Goal: Information Seeking & Learning: Learn about a topic

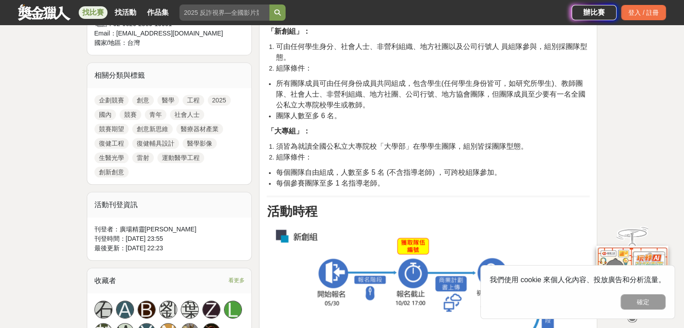
scroll to position [405, 0]
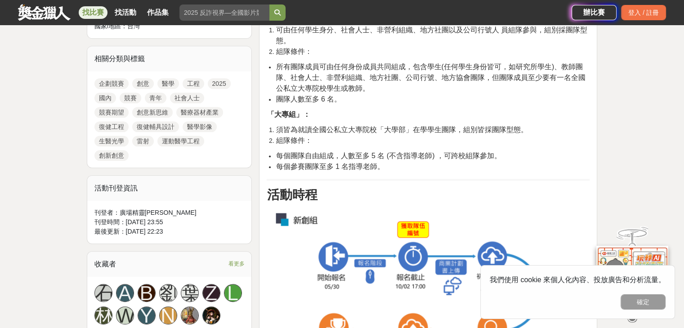
click at [316, 102] on span "團隊人數至多 6 名。" at bounding box center [309, 99] width 66 height 8
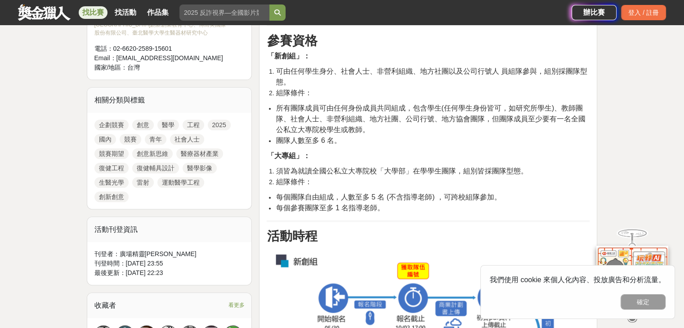
scroll to position [360, 0]
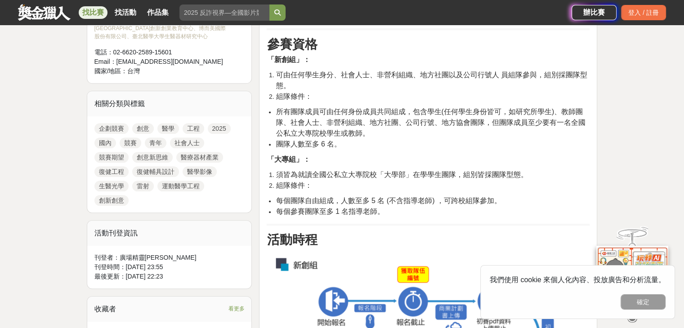
click at [286, 78] on span "可由任何學生身分、社會人士、非營利組織、地方社團以及公司行號人 員組隊參與，組別採團隊型態。" at bounding box center [431, 80] width 311 height 18
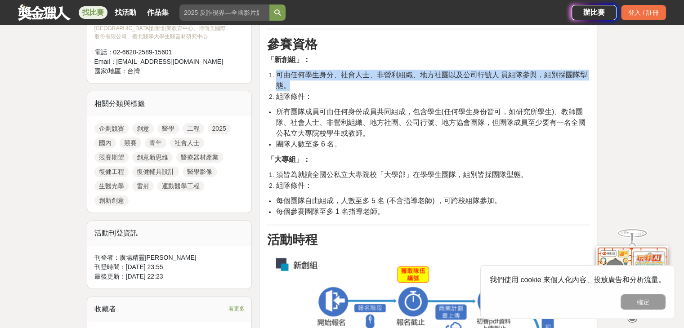
click at [286, 78] on span "可由任何學生身分、社會人士、非營利組織、地方社團以及公司行號人 員組隊參與，組別採團隊型態。" at bounding box center [431, 80] width 311 height 18
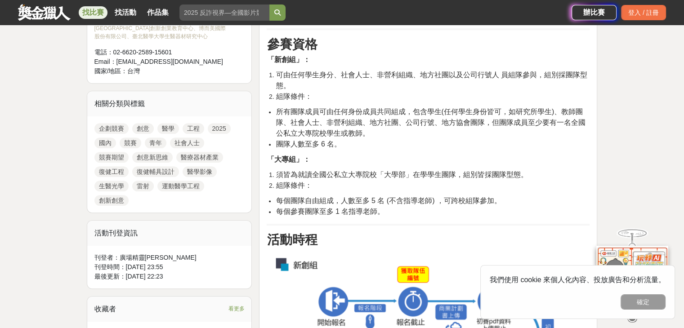
click at [294, 110] on span "所有團隊成員可由任何身份成員共同組成，包含學生(任何學生身份皆可，如研究所學生)、教師團隊、社會人士、非營利組織、地方社團、公司行號、地方協會團隊，但團隊成員…" at bounding box center [430, 122] width 309 height 29
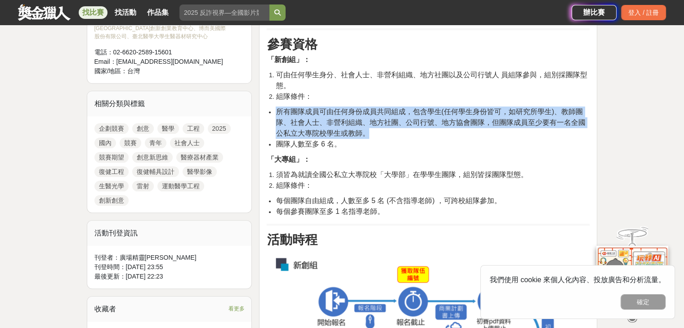
click at [294, 110] on span "所有團隊成員可由任何身份成員共同組成，包含學生(任何學生身份皆可，如研究所學生)、教師團隊、社會人士、非營利組織、地方社團、公司行號、地方協會團隊，但團隊成員…" at bounding box center [430, 122] width 309 height 29
click at [386, 127] on li "所有團隊成員可由任何身份成員共同組成，包含學生(任何學生身份皆可，如研究所學生)、教師團隊、社會人士、非營利組織、地方社團、公司行號、地方協會團隊，但團隊成員…" at bounding box center [433, 123] width 314 height 32
click at [415, 116] on span "所有團隊成員可由任何身份成員共同組成，包含學生(任何學生身份皆可，如研究所學生)、教師團隊、社會人士、非營利組織、地方社團、公司行號、地方協會團隊，但團隊成員…" at bounding box center [430, 122] width 309 height 29
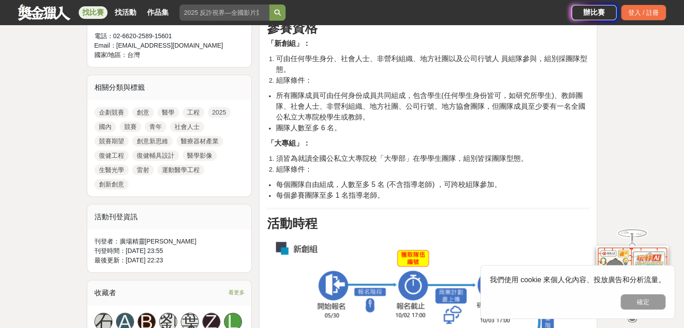
scroll to position [405, 0]
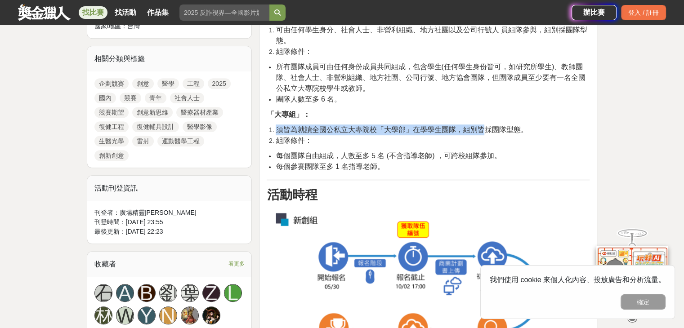
drag, startPoint x: 276, startPoint y: 126, endPoint x: 485, endPoint y: 125, distance: 209.0
click at [485, 126] on span "須皆為就讀全國公私立大專院校「大學部」在學學生團隊，組別皆採團隊型態。" at bounding box center [402, 130] width 252 height 8
click at [488, 126] on span "須皆為就讀全國公私立大專院校「大學部」在學學生團隊，組別皆採團隊型態。" at bounding box center [402, 130] width 252 height 8
click at [306, 144] on span "組隊條件：" at bounding box center [294, 141] width 36 height 8
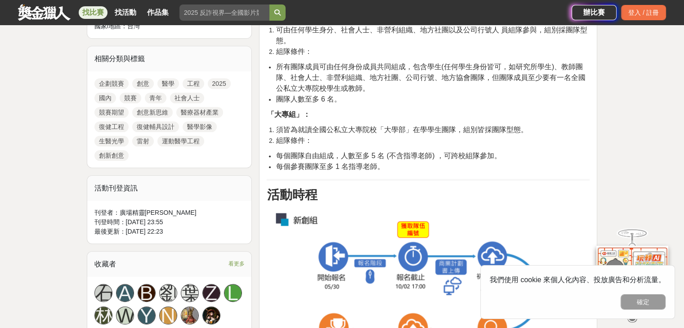
click at [304, 157] on span "每個團隊自由組成，人數至多 5 名 (不含指導老師) ，可跨校組隊參加。" at bounding box center [388, 156] width 225 height 8
click at [387, 163] on li "每個參賽團隊至多 1 名指導老師。" at bounding box center [433, 166] width 314 height 11
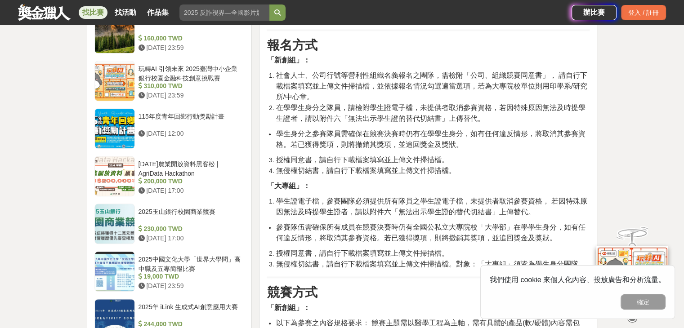
scroll to position [989, 0]
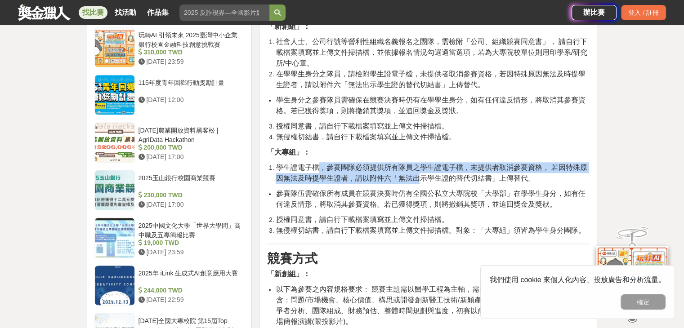
drag, startPoint x: 325, startPoint y: 170, endPoint x: 422, endPoint y: 174, distance: 96.3
click at [422, 174] on span "學生證電子檔，參賽團隊必須提供所有隊員之學生證電子檔，未提供者取消參賽資格， 若因特殊原因無法及時提學生證者，請以附件六「無法出示學生證的替代切結書」上傳替代。" at bounding box center [431, 173] width 311 height 18
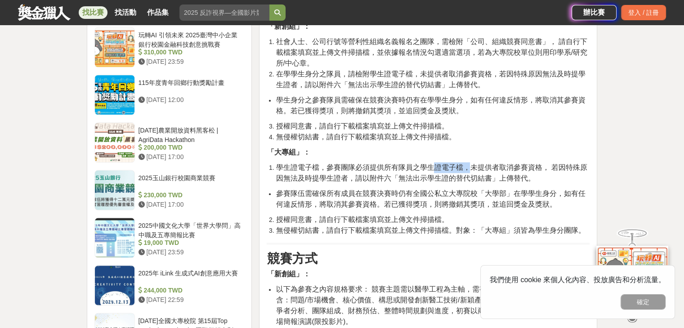
drag, startPoint x: 431, startPoint y: 168, endPoint x: 468, endPoint y: 169, distance: 36.9
click at [468, 169] on span "學生證電子檔，參賽團隊必須提供所有隊員之學生證電子檔，未提供者取消參賽資格， 若因特殊原因無法及時提學生證者，請以附件六「無法出示學生證的替代切結書」上傳替代。" at bounding box center [431, 173] width 311 height 18
drag, startPoint x: 488, startPoint y: 168, endPoint x: 538, endPoint y: 169, distance: 49.5
click at [538, 169] on span "學生證電子檔，參賽團隊必須提供所有隊員之學生證電子檔，未提供者取消參賽資格， 若因特殊原因無法及時提學生證者，請以附件六「無法出示學生證的替代切結書」上傳替代。" at bounding box center [431, 173] width 311 height 18
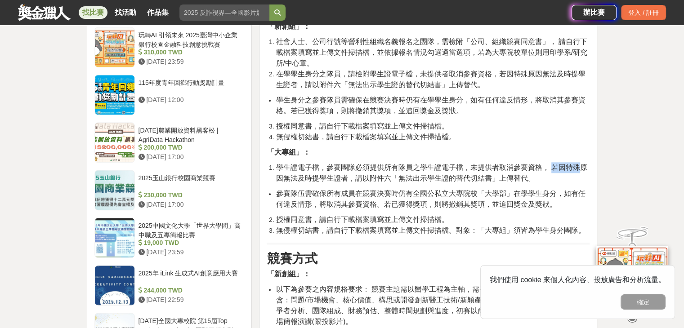
drag, startPoint x: 553, startPoint y: 166, endPoint x: 581, endPoint y: 168, distance: 28.0
click at [581, 168] on span "學生證電子檔，參賽團隊必須提供所有隊員之學生證電子檔，未提供者取消參賽資格， 若因特殊原因無法及時提學生證者，請以附件六「無法出示學生證的替代切結書」上傳替代。" at bounding box center [431, 173] width 311 height 18
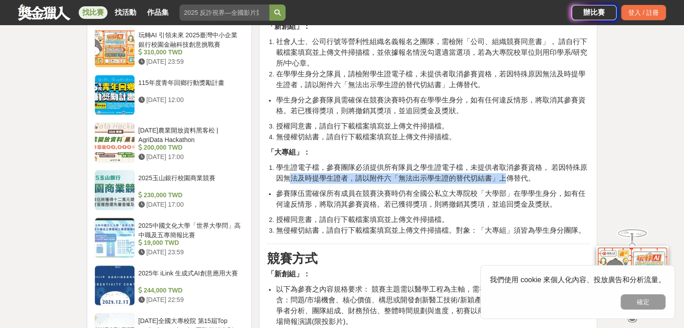
drag, startPoint x: 289, startPoint y: 182, endPoint x: 510, endPoint y: 180, distance: 220.7
click at [509, 180] on span "學生證電子檔，參賽團隊必須提供所有隊員之學生證電子檔，未提供者取消參賽資格， 若因特殊原因無法及時提學生證者，請以附件六「無法出示學生證的替代切結書」上傳替代。" at bounding box center [431, 173] width 311 height 18
click at [511, 180] on span "學生證電子檔，參賽團隊必須提供所有隊員之學生證電子檔，未提供者取消參賽資格， 若因特殊原因無法及時提學生證者，請以附件六「無法出示學生證的替代切結書」上傳替代。" at bounding box center [431, 173] width 311 height 18
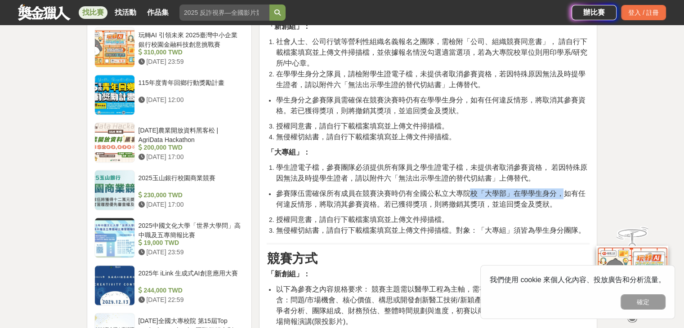
drag, startPoint x: 469, startPoint y: 195, endPoint x: 563, endPoint y: 193, distance: 94.0
click at [563, 194] on span "參賽隊伍需確保所有成員在競賽決賽時仍有全國公私立大專院校「大學部」在學學生身分，如有任何違反情形，將取消其參賽資格。若已獲得獎項，則將撤銷其獎項，並追回獎金及…" at bounding box center [430, 199] width 309 height 18
click at [563, 193] on span "參賽隊伍需確保所有成員在競賽決賽時仍有全國公私立大專院校「大學部」在學學生身分，如有任何違反情形，將取消其參賽資格。若已獲得獎項，則將撤銷其獎項，並追回獎金及…" at bounding box center [430, 199] width 309 height 18
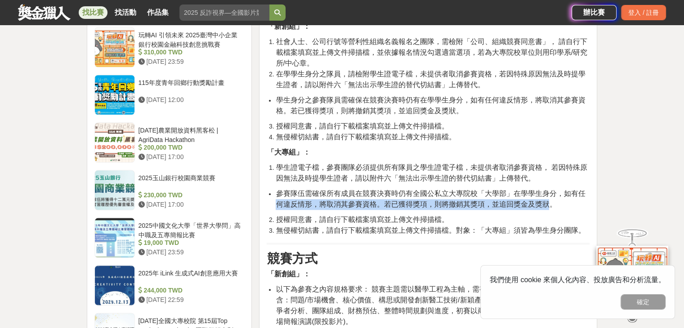
drag, startPoint x: 272, startPoint y: 206, endPoint x: 552, endPoint y: 201, distance: 279.2
click at [552, 201] on ul "參賽隊伍需確保所有成員在競賽決賽時仍有全國公私立大專院校「大學部」在學學生身分，如有任何違反情形，將取消其參賽資格。若已獲得獎項，則將撤銷其獎項，並追回獎金及…" at bounding box center [428, 199] width 323 height 22
click at [552, 201] on span "參賽隊伍需確保所有成員在競賽決賽時仍有全國公私立大專院校「大學部」在學學生身分，如有任何違反情形，將取消其參賽資格。若已獲得獎項，則將撤銷其獎項，並追回獎金及…" at bounding box center [430, 199] width 309 height 18
click at [415, 199] on span "參賽隊伍需確保所有成員在競賽決賽時仍有全國公私立大專院校「大學部」在學學生身分，如有任何違反情形，將取消其參賽資格。若已獲得獎項，則將撤銷其獎項，並追回獎金及…" at bounding box center [430, 199] width 309 height 18
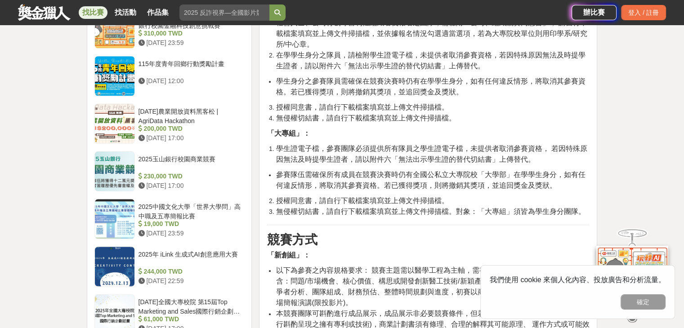
scroll to position [1034, 0]
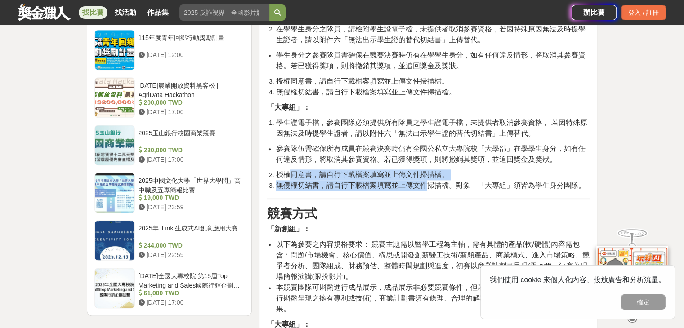
drag, startPoint x: 423, startPoint y: 179, endPoint x: 428, endPoint y: 179, distance: 5.4
click at [428, 179] on ol "授權同意書，請自行下載檔案填寫並上傳文件掃描檔。 無侵權切結書，請自行下載檔案填寫並上傳文件掃描檔。對象：「大專組」須皆為學生身分團隊。" at bounding box center [428, 180] width 323 height 22
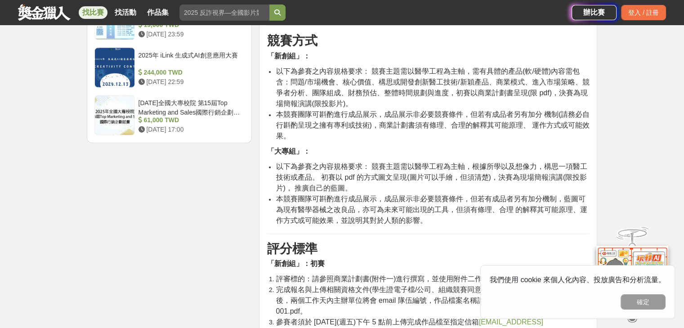
scroll to position [1214, 0]
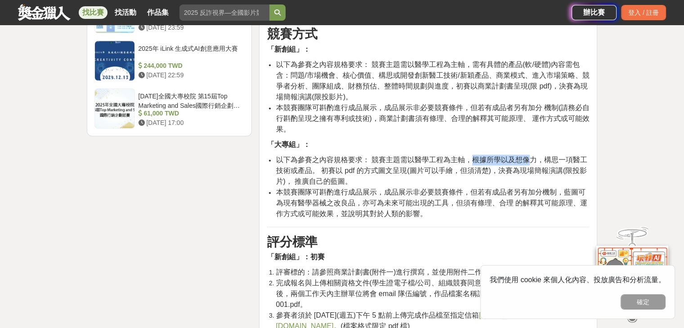
drag, startPoint x: 480, startPoint y: 156, endPoint x: 526, endPoint y: 157, distance: 46.7
click at [526, 157] on span "以下為參賽之內容規格要求： 競賽主題需以醫學工程為主軸，根據所學以及想像力，構思一項醫工技術或產品。 初賽以 pdf 的方式圖文呈現(圖片可以手繪，但須清楚)…" at bounding box center [431, 170] width 311 height 29
click at [527, 157] on span "以下為參賽之內容規格要求： 競賽主題需以醫學工程為主軸，根據所學以及想像力，構思一項醫工技術或產品。 初賽以 pdf 的方式圖文呈現(圖片可以手繪，但須清楚)…" at bounding box center [431, 170] width 311 height 29
drag, startPoint x: 298, startPoint y: 172, endPoint x: 313, endPoint y: 172, distance: 15.3
click at [313, 172] on span "以下為參賽之內容規格要求： 競賽主題需以醫學工程為主軸，根據所學以及想像力，構思一項醫工技術或產品。 初賽以 pdf 的方式圖文呈現(圖片可以手繪，但須清楚)…" at bounding box center [431, 170] width 311 height 29
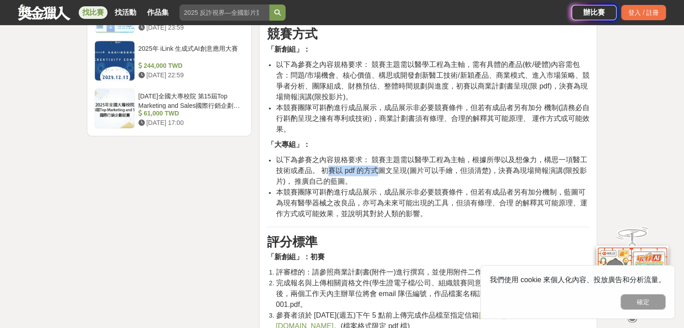
drag, startPoint x: 329, startPoint y: 171, endPoint x: 378, endPoint y: 173, distance: 49.0
click at [378, 173] on span "以下為參賽之內容規格要求： 競賽主題需以醫學工程為主軸，根據所學以及想像力，構思一項醫工技術或產品。 初賽以 pdf 的方式圖文呈現(圖片可以手繪，但須清楚)…" at bounding box center [431, 170] width 311 height 29
drag, startPoint x: 419, startPoint y: 171, endPoint x: 492, endPoint y: 170, distance: 72.8
click at [489, 169] on span "以下為參賽之內容規格要求： 競賽主題需以醫學工程為主軸，根據所學以及想像力，構思一項醫工技術或產品。 初賽以 pdf 的方式圖文呈現(圖片可以手繪，但須清楚)…" at bounding box center [431, 170] width 311 height 29
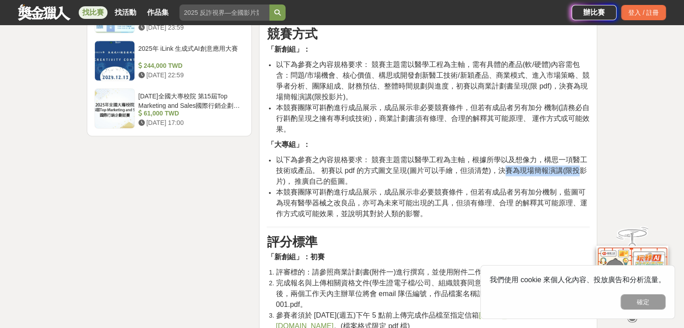
drag, startPoint x: 516, startPoint y: 172, endPoint x: 578, endPoint y: 174, distance: 62.1
click at [578, 174] on span "以下為參賽之內容規格要求： 競賽主題需以醫學工程為主軸，根據所學以及想像力，構思一項醫工技術或產品。 初賽以 pdf 的方式圖文呈現(圖片可以手繪，但須清楚)…" at bounding box center [431, 170] width 311 height 29
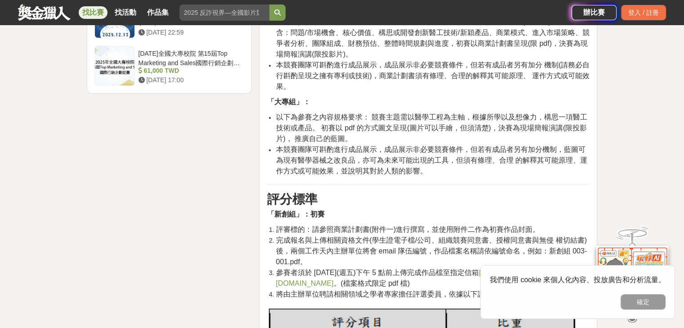
scroll to position [1259, 0]
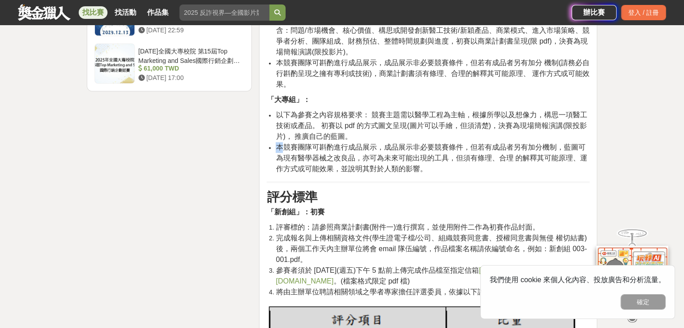
drag, startPoint x: 279, startPoint y: 144, endPoint x: 369, endPoint y: 140, distance: 90.0
click at [369, 140] on ul "以下為參賽之內容規格要求： 競賽主題需以醫學工程為主軸，根據所學以及想像力，構思一項醫工技術或產品。 初賽以 pdf 的方式圖文呈現(圖片可以手繪，但須清楚)…" at bounding box center [428, 142] width 323 height 65
click at [375, 143] on span "本競賽團隊可斟酌進行成品展示，成品展示非必要競賽條件，但若有成品者另有加分機制，藍圖可為現有醫學器械之改良品，亦可為未來可能出現的工具，但須有條理、合理 的解…" at bounding box center [431, 157] width 311 height 29
drag, startPoint x: 384, startPoint y: 143, endPoint x: 477, endPoint y: 148, distance: 93.6
click at [477, 148] on span "本競賽團隊可斟酌進行成品展示，成品展示非必要競賽條件，但若有成品者另有加分機制，藍圖可為現有醫學器械之改良品，亦可為未來可能出現的工具，但須有條理、合理 的解…" at bounding box center [431, 157] width 311 height 29
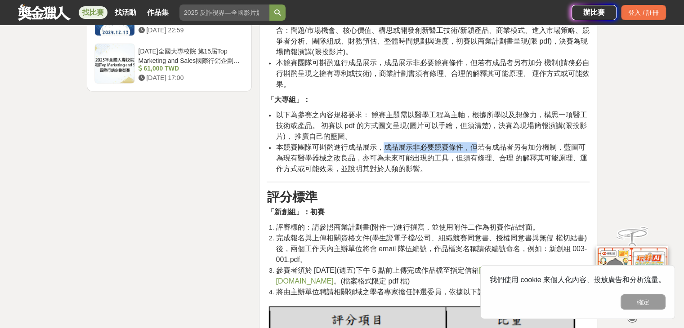
click at [477, 148] on span "本競賽團隊可斟酌進行成品展示，成品展示非必要競賽條件，但若有成品者另有加分機制，藍圖可為現有醫學器械之改良品，亦可為未來可能出現的工具，但須有條理、合理 的解…" at bounding box center [431, 157] width 311 height 29
drag, startPoint x: 474, startPoint y: 146, endPoint x: 573, endPoint y: 131, distance: 100.5
click at [573, 131] on ul "以下為參賽之內容規格要求： 競賽主題需以醫學工程為主軸，根據所學以及想像力，構思一項醫工技術或產品。 初賽以 pdf 的方式圖文呈現(圖片可以手繪，但須清楚)…" at bounding box center [428, 142] width 323 height 65
click at [573, 131] on li "以下為參賽之內容規格要求： 競賽主題需以醫學工程為主軸，根據所學以及想像力，構思一項醫工技術或產品。 初賽以 pdf 的方式圖文呈現(圖片可以手繪，但須清楚)…" at bounding box center [433, 126] width 314 height 32
drag, startPoint x: 356, startPoint y: 153, endPoint x: 476, endPoint y: 159, distance: 119.7
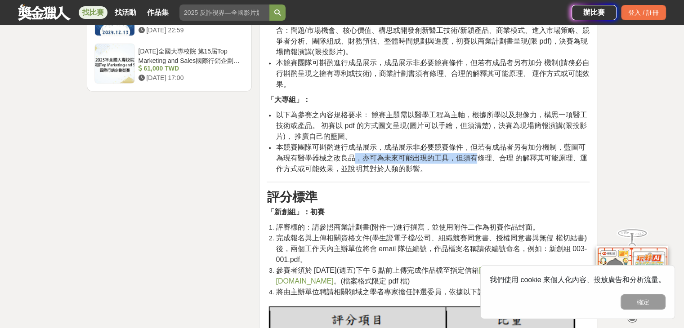
click at [476, 159] on span "本競賽團隊可斟酌進行成品展示，成品展示非必要競賽條件，但若有成品者另有加分機制，藍圖可為現有醫學器械之改良品，亦可為未來可能出現的工具，但須有條理、合理 的解…" at bounding box center [431, 157] width 311 height 29
click at [494, 160] on span "本競賽團隊可斟酌進行成品展示，成品展示非必要競賽條件，但若有成品者另有加分機制，藍圖可為現有醫學器械之改良品，亦可為未來可能出現的工具，但須有條理、合理 的解…" at bounding box center [431, 157] width 311 height 29
drag, startPoint x: 527, startPoint y: 160, endPoint x: 558, endPoint y: 159, distance: 31.5
click at [558, 159] on span "本競賽團隊可斟酌進行成品展示，成品展示非必要競賽條件，但若有成品者另有加分機制，藍圖可為現有醫學器械之改良品，亦可為未來可能出現的工具，但須有條理、合理 的解…" at bounding box center [431, 157] width 311 height 29
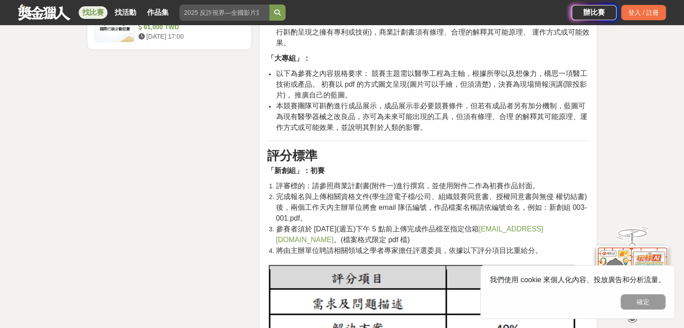
scroll to position [1304, 0]
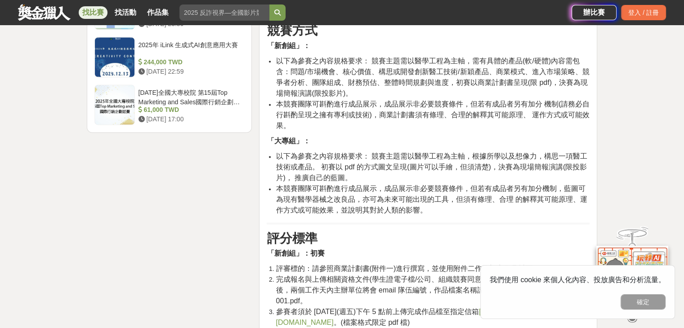
scroll to position [1214, 0]
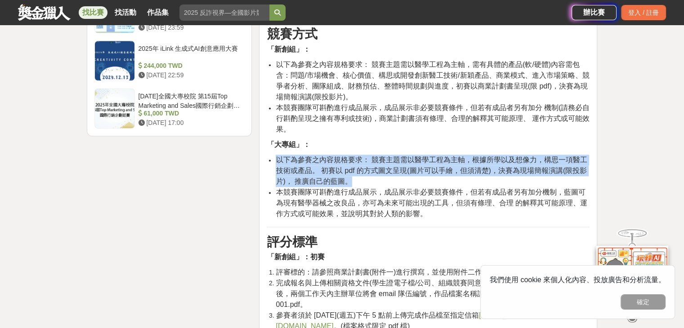
drag, startPoint x: 277, startPoint y: 157, endPoint x: 511, endPoint y: 176, distance: 234.5
click at [511, 176] on li "以下為參賽之內容規格要求： 競賽主題需以醫學工程為主軸，根據所學以及想像力，構思一項醫工技術或產品。 初賽以 pdf 的方式圖文呈現(圖片可以手繪，但須清楚)…" at bounding box center [433, 171] width 314 height 32
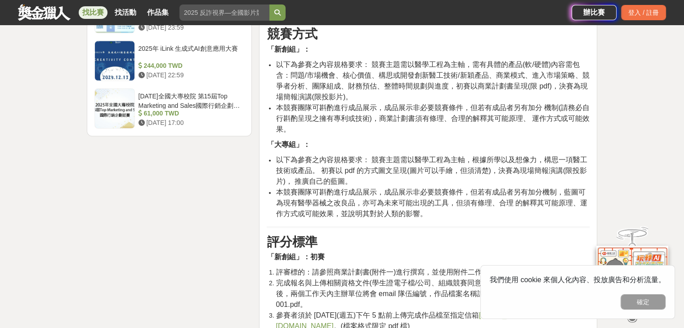
drag, startPoint x: 425, startPoint y: 173, endPoint x: 235, endPoint y: 163, distance: 189.9
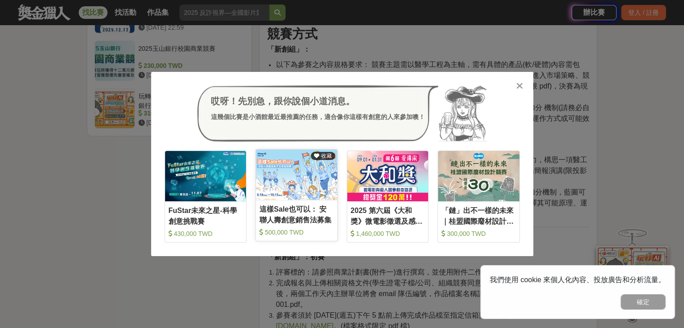
click at [273, 160] on div at bounding box center [296, 175] width 81 height 50
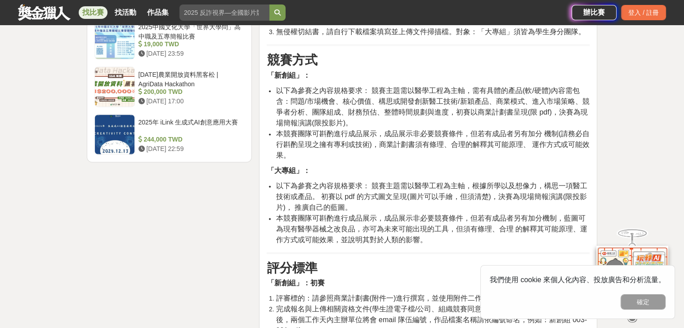
scroll to position [1214, 0]
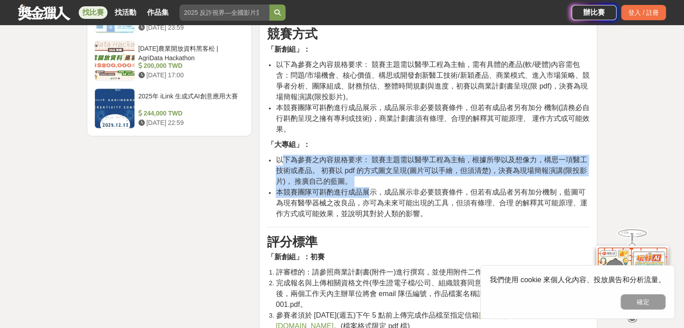
drag, startPoint x: 295, startPoint y: 168, endPoint x: 370, endPoint y: 187, distance: 77.3
click at [370, 187] on ul "以下為參賽之內容規格要求： 競賽主題需以醫學工程為主軸，根據所學以及想像力，構思一項醫工技術或產品。 初賽以 pdf 的方式圖文呈現(圖片可以手繪，但須清楚)…" at bounding box center [428, 187] width 323 height 65
click at [370, 188] on span "本競賽團隊可斟酌進行成品展示，成品展示非必要競賽條件，但若有成品者另有加分機制，藍圖可為現有醫學器械之改良品，亦可為未來可能出現的工具，但須有條理、合理 的解…" at bounding box center [431, 202] width 311 height 29
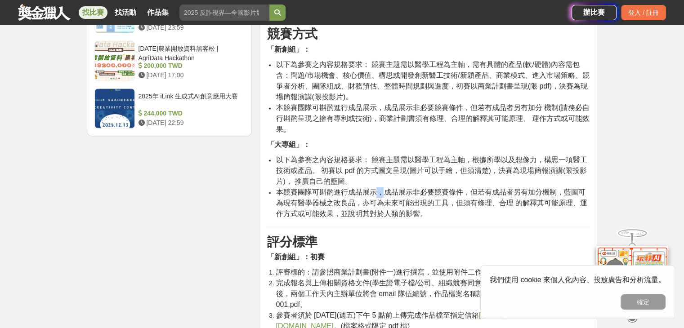
click at [380, 196] on span "本競賽團隊可斟酌進行成品展示，成品展示非必要競賽條件，但若有成品者另有加分機制，藍圖可為現有醫學器械之改良品，亦可為未來可能出現的工具，但須有條理、合理 的解…" at bounding box center [431, 202] width 311 height 29
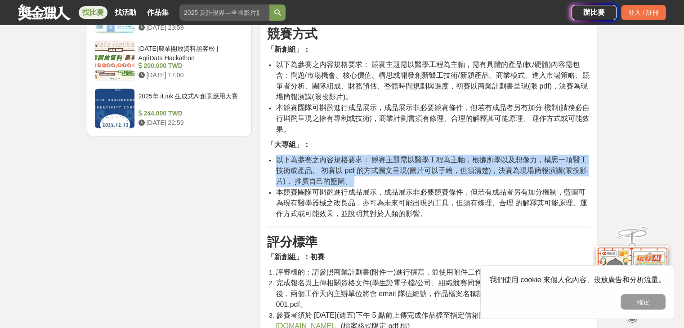
click at [380, 196] on span "本競賽團隊可斟酌進行成品展示，成品展示非必要競賽條件，但若有成品者另有加分機制，藍圖可為現有醫學器械之改良品，亦可為未來可能出現的工具，但須有條理、合理 的解…" at bounding box center [431, 202] width 311 height 29
click at [408, 198] on span "本競賽團隊可斟酌進行成品展示，成品展示非必要競賽條件，但若有成品者另有加分機制，藍圖可為現有醫學器械之改良品，亦可為未來可能出現的工具，但須有條理、合理 的解…" at bounding box center [431, 202] width 311 height 29
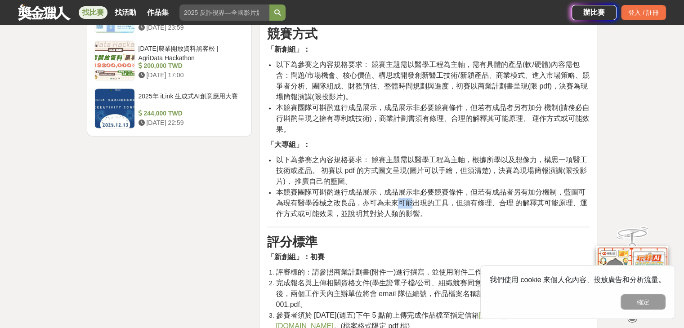
click at [408, 198] on span "本競賽團隊可斟酌進行成品展示，成品展示非必要競賽條件，但若有成品者另有加分機制，藍圖可為現有醫學器械之改良品，亦可為未來可能出現的工具，但須有條理、合理 的解…" at bounding box center [431, 202] width 311 height 29
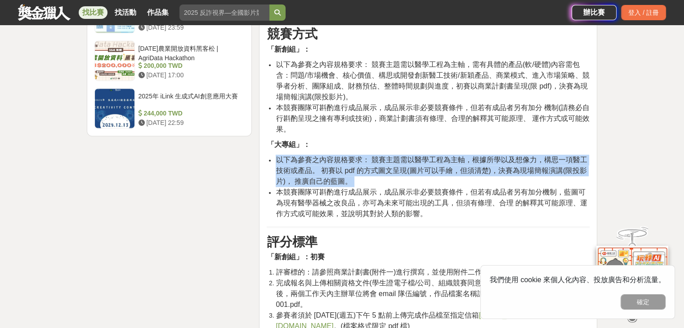
click at [408, 198] on span "本競賽團隊可斟酌進行成品展示，成品展示非必要競賽條件，但若有成品者另有加分機制，藍圖可為現有醫學器械之改良品，亦可為未來可能出現的工具，但須有條理、合理 的解…" at bounding box center [431, 202] width 311 height 29
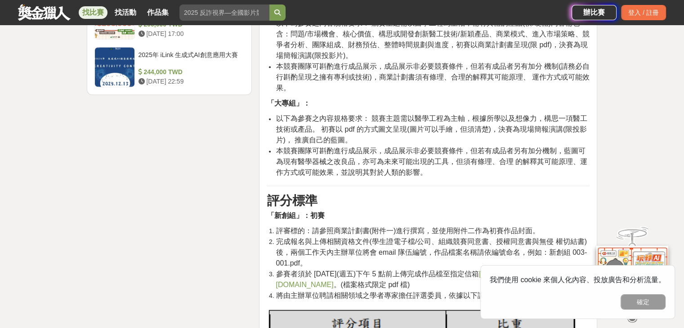
scroll to position [1259, 0]
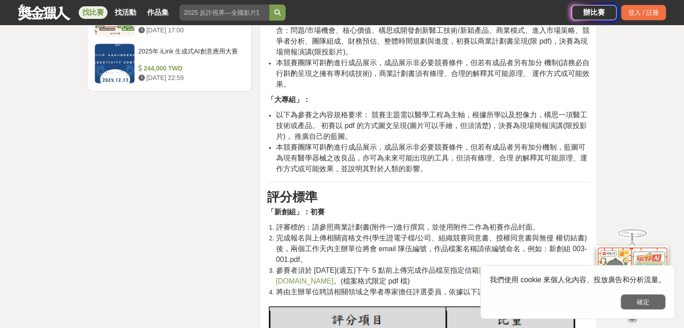
click at [644, 305] on button "確定" at bounding box center [642, 301] width 45 height 15
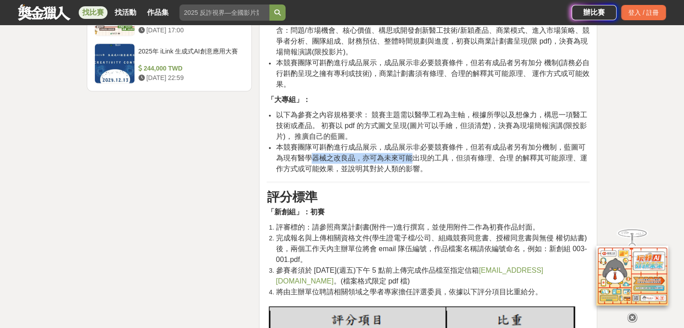
drag, startPoint x: 311, startPoint y: 153, endPoint x: 414, endPoint y: 152, distance: 102.5
click at [413, 153] on span "本競賽團隊可斟酌進行成品展示，成品展示非必要競賽條件，但若有成品者另有加分機制，藍圖可為現有醫學器械之改良品，亦可為未來可能出現的工具，但須有條理、合理 的解…" at bounding box center [431, 157] width 311 height 29
click at [414, 152] on span "本競賽團隊可斟酌進行成品展示，成品展示非必要競賽條件，但若有成品者另有加分機制，藍圖可為現有醫學器械之改良品，亦可為未來可能出現的工具，但須有條理、合理 的解…" at bounding box center [431, 157] width 311 height 29
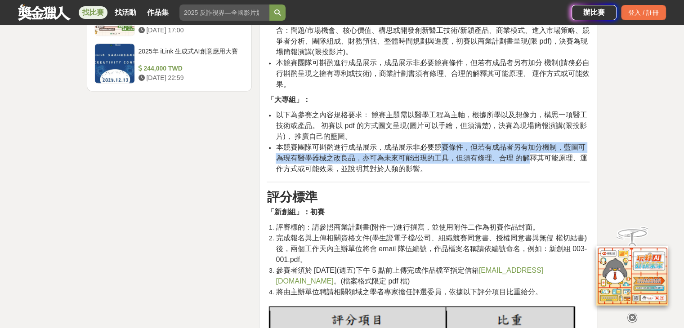
drag, startPoint x: 447, startPoint y: 149, endPoint x: 532, endPoint y: 155, distance: 85.6
click at [532, 155] on span "本競賽團隊可斟酌進行成品展示，成品展示非必要競賽條件，但若有成品者另有加分機制，藍圖可為現有醫學器械之改良品，亦可為未來可能出現的工具，但須有條理、合理 的解…" at bounding box center [431, 157] width 311 height 29
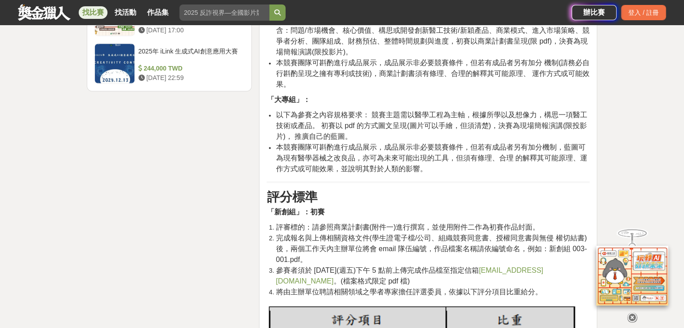
click at [360, 171] on span "本競賽團隊可斟酌進行成品展示，成品展示非必要競賽條件，但若有成品者另有加分機制，藍圖可為現有醫學器械之改良品，亦可為未來可能出現的工具，但須有條理、合理 的解…" at bounding box center [431, 157] width 311 height 29
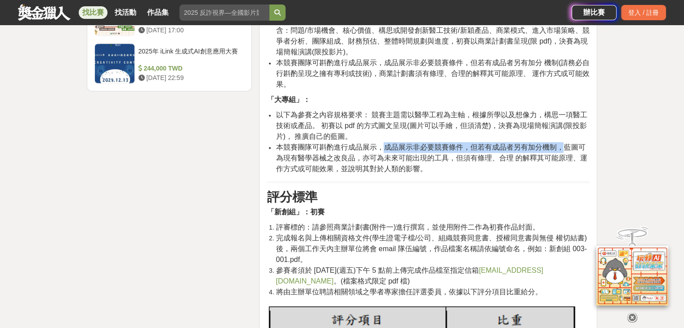
drag, startPoint x: 381, startPoint y: 145, endPoint x: 560, endPoint y: 145, distance: 178.9
click at [560, 145] on span "本競賽團隊可斟酌進行成品展示，成品展示非必要競賽條件，但若有成品者另有加分機制，藍圖可為現有醫學器械之改良品，亦可為未來可能出現的工具，但須有條理、合理 的解…" at bounding box center [431, 157] width 311 height 29
click at [561, 144] on span "本競賽團隊可斟酌進行成品展示，成品展示非必要競賽條件，但若有成品者另有加分機制，藍圖可為現有醫學器械之改良品，亦可為未來可能出現的工具，但須有條理、合理 的解…" at bounding box center [431, 157] width 311 height 29
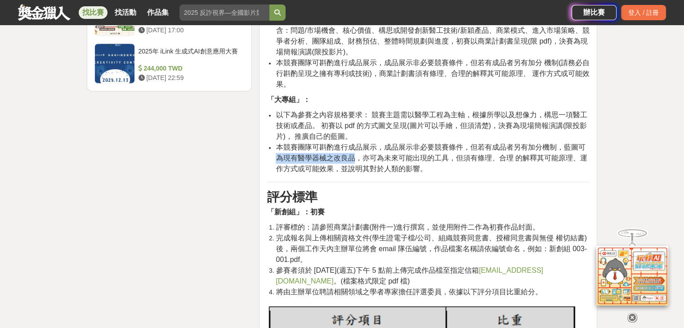
drag, startPoint x: 293, startPoint y: 156, endPoint x: 352, endPoint y: 157, distance: 59.3
click at [352, 157] on span "本競賽團隊可斟酌進行成品展示，成品展示非必要競賽條件，但若有成品者另有加分機制，藍圖可為現有醫學器械之改良品，亦可為未來可能出現的工具，但須有條理、合理 的解…" at bounding box center [431, 157] width 311 height 29
click at [354, 157] on span "本競賽團隊可斟酌進行成品展示，成品展示非必要競賽條件，但若有成品者另有加分機制，藍圖可為現有醫學器械之改良品，亦可為未來可能出現的工具，但須有條理、合理 的解…" at bounding box center [431, 157] width 311 height 29
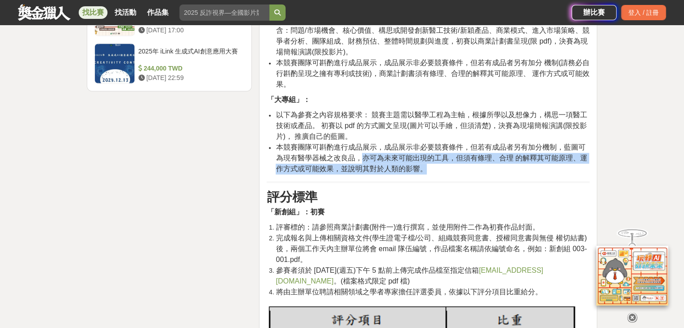
drag, startPoint x: 362, startPoint y: 158, endPoint x: 438, endPoint y: 169, distance: 76.8
click at [438, 169] on li "本競賽團隊可斟酌進行成品展示，成品展示非必要競賽條件，但若有成品者另有加分機制，藍圖可為現有醫學器械之改良品，亦可為未來可能出現的工具，但須有條理、合理 的解…" at bounding box center [433, 158] width 314 height 32
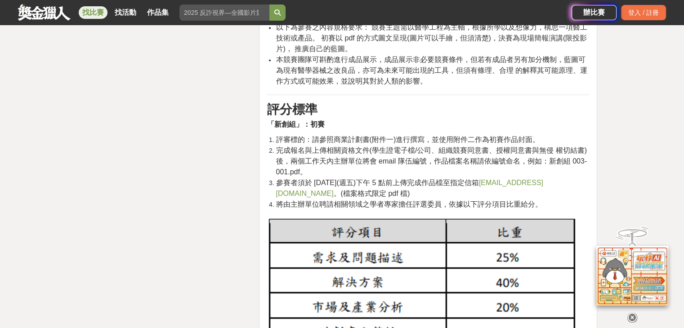
scroll to position [1348, 0]
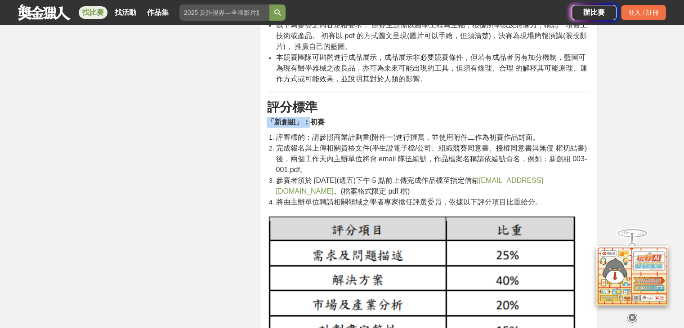
drag, startPoint x: 269, startPoint y: 121, endPoint x: 308, endPoint y: 127, distance: 39.5
click at [308, 127] on p "「新創組」：初賽" at bounding box center [428, 122] width 323 height 11
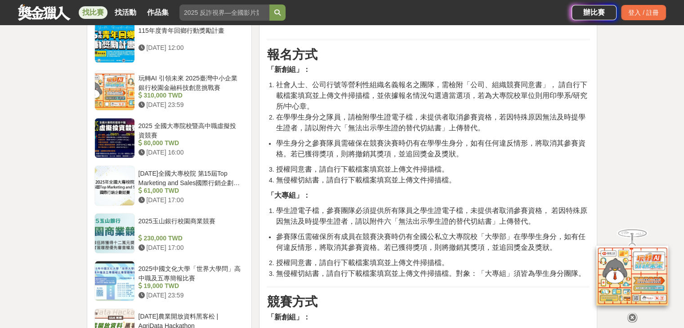
scroll to position [944, 0]
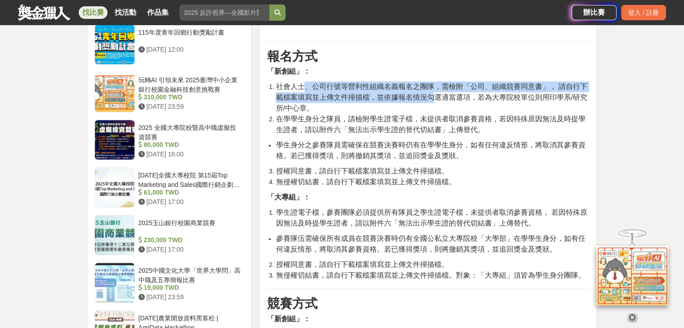
drag, startPoint x: 302, startPoint y: 85, endPoint x: 435, endPoint y: 93, distance: 132.9
click at [435, 93] on span "社會人士、公司行號等營利性組織名義報名之團隊，需檢附「公司、組織競賽同意書」， 請自行下載檔案填寫並上傳文件掃描檔，並依據報名情況勾選適當選項，若為大專院校單…" at bounding box center [431, 97] width 311 height 29
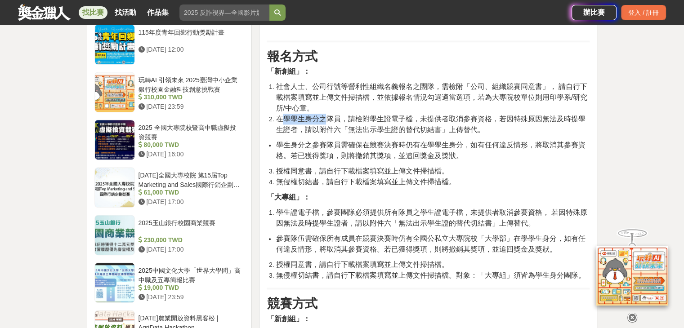
drag, startPoint x: 298, startPoint y: 117, endPoint x: 328, endPoint y: 116, distance: 29.2
click at [328, 116] on span "在學學生身分之隊員，請檢附學生證電子檔，未提供者取消參賽資格，若因特殊原因無法及時提學生證者，請以附件六「無法出示學生證的替代切結書」上傳替代。" at bounding box center [430, 124] width 309 height 18
drag, startPoint x: 341, startPoint y: 116, endPoint x: 390, endPoint y: 117, distance: 49.0
click at [390, 117] on span "在學學生身分之隊員，請檢附學生證電子檔，未提供者取消參賽資格，若因特殊原因無法及時提學生證者，請以附件六「無法出示學生證的替代切結書」上傳替代。" at bounding box center [430, 124] width 309 height 18
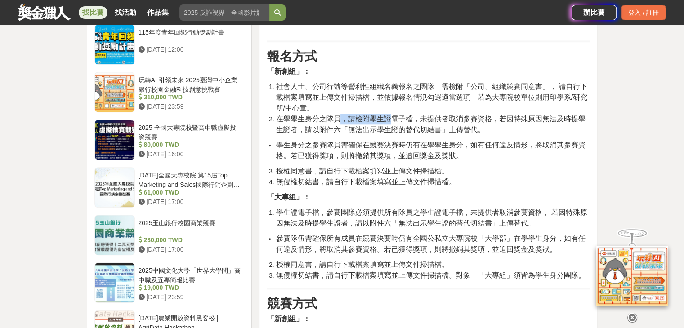
drag, startPoint x: 390, startPoint y: 117, endPoint x: 398, endPoint y: 117, distance: 7.6
click at [391, 117] on span "在學學生身分之隊員，請檢附學生證電子檔，未提供者取消參賽資格，若因特殊原因無法及時提學生證者，請以附件六「無法出示學生證的替代切結書」上傳替代。" at bounding box center [430, 124] width 309 height 18
click at [409, 119] on span "在學學生身分之隊員，請檢附學生證電子檔，未提供者取消參賽資格，若因特殊原因無法及時提學生證者，請以附件六「無法出示學生證的替代切結書」上傳替代。" at bounding box center [430, 124] width 309 height 18
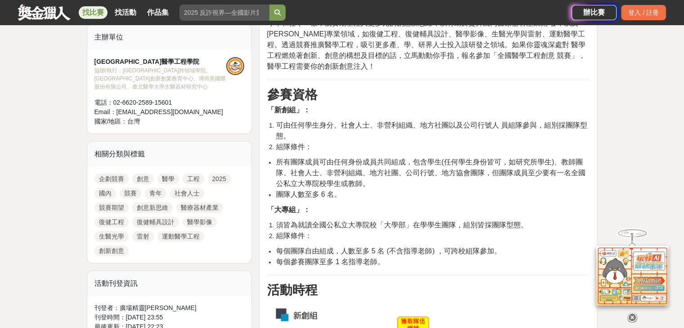
scroll to position [315, 0]
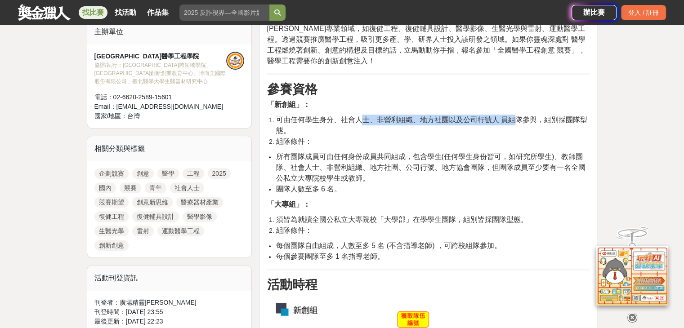
drag, startPoint x: 360, startPoint y: 123, endPoint x: 520, endPoint y: 121, distance: 160.0
click at [519, 121] on span "可由任何學生身分、社會人士、非營利組織、地方社團以及公司行號人 員組隊參與，組別採團隊型態。" at bounding box center [431, 125] width 311 height 18
click at [520, 121] on span "可由任何學生身分、社會人士、非營利組織、地方社團以及公司行號人 員組隊參與，組別採團隊型態。" at bounding box center [431, 125] width 311 height 18
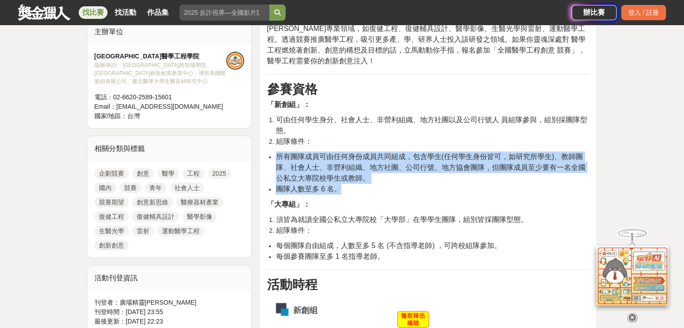
drag, startPoint x: 277, startPoint y: 156, endPoint x: 512, endPoint y: 183, distance: 236.6
click at [512, 183] on ul "所有團隊成員可由任何身份成員共同組成，包含學生(任何學生身份皆可，如研究所學生)、教師團隊、社會人士、非營利組織、地方社團、公司行號、地方協會團隊，但團隊成員…" at bounding box center [428, 172] width 323 height 43
click at [512, 184] on li "團隊人數至多 6 名。" at bounding box center [433, 189] width 314 height 11
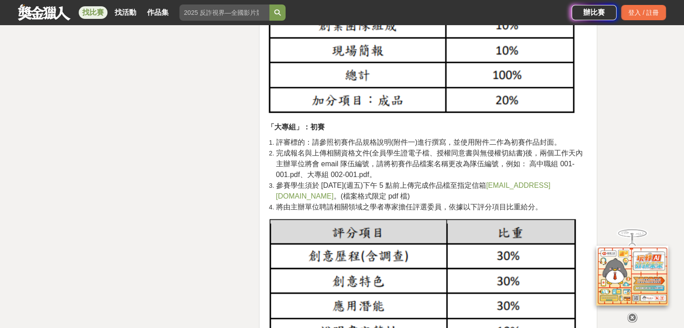
scroll to position [2068, 0]
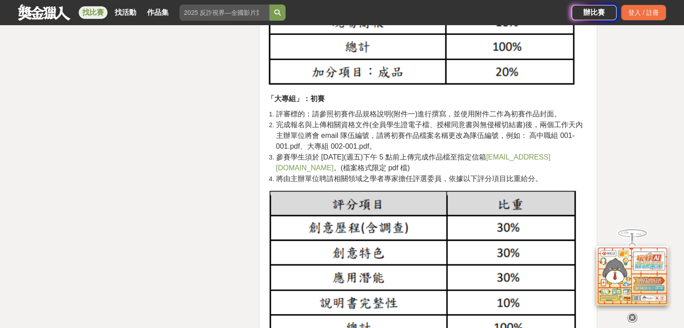
drag, startPoint x: 277, startPoint y: 113, endPoint x: 579, endPoint y: 107, distance: 301.7
click at [579, 107] on div "活動簡介 今年和往年一樣，競賽期望注入更多元的創意新思維，以有助於提升國內醫療器材產業開 發，以及[PERSON_NAME]專業領域，如復健工程、復健輔具設計…" at bounding box center [428, 117] width 323 height 3748
click at [579, 106] on div "活動簡介 今年和往年一樣，競賽期望注入更多元的創意新思維，以有助於提升國內醫療器材產業開 發，以及[PERSON_NAME]專業領域，如復健工程、復健輔具設計…" at bounding box center [428, 117] width 323 height 3748
click at [554, 112] on span "評審標的：請參照初賽作品規格說明(附件一)進行撰寫，並使用附件二作為初賽作品封面。" at bounding box center [418, 114] width 285 height 8
drag, startPoint x: 271, startPoint y: 122, endPoint x: 330, endPoint y: 121, distance: 58.4
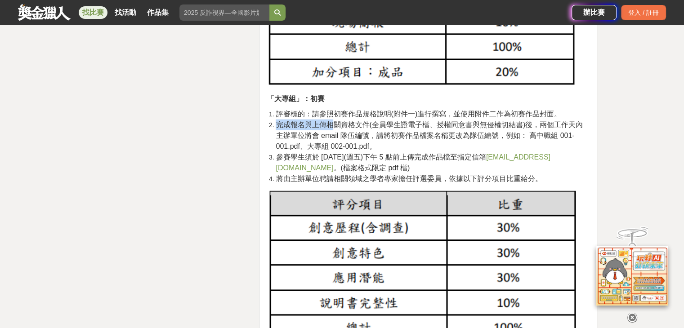
click at [330, 121] on li "完成報名與上傳相關資格文件(全員學生證電子檔、授權同意書與無侵權切結書)後，兩個工作天內主辦單位將會 email 隊伍編號，請將初賽作品檔案名稱更改為隊伍編號…" at bounding box center [433, 136] width 314 height 32
click at [330, 121] on span "完成報名與上傳相關資格文件(全員學生證電子檔、授權同意書與無侵權切結書)後，兩個工作天內主辦單位將會 email 隊伍編號，請將初賽作品檔案名稱更改為隊伍編號…" at bounding box center [429, 135] width 307 height 29
drag, startPoint x: 367, startPoint y: 125, endPoint x: 452, endPoint y: 126, distance: 85.0
click at [452, 126] on span "完成報名與上傳相關資格文件(全員學生證電子檔、授權同意書與無侵權切結書)後，兩個工作天內主辦單位將會 email 隊伍編號，請將初賽作品檔案名稱更改為隊伍編號…" at bounding box center [429, 135] width 307 height 29
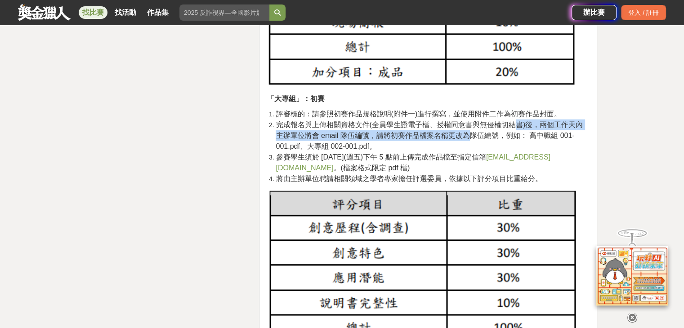
drag, startPoint x: 470, startPoint y: 131, endPoint x: 515, endPoint y: 129, distance: 45.0
click at [515, 129] on span "完成報名與上傳相關資格文件(全員學生證電子檔、授權同意書與無侵權切結書)後，兩個工作天內主辦單位將會 email 隊伍編號，請將初賽作品檔案名稱更改為隊伍編號…" at bounding box center [429, 135] width 307 height 29
click at [516, 129] on span "完成報名與上傳相關資格文件(全員學生證電子檔、授權同意書與無侵權切結書)後，兩個工作天內主辦單位將會 email 隊伍編號，請將初賽作品檔案名稱更改為隊伍編號…" at bounding box center [429, 135] width 307 height 29
click at [516, 126] on span "完成報名與上傳相關資格文件(全員學生證電子檔、授權同意書與無侵權切結書)後，兩個工作天內主辦單位將會 email 隊伍編號，請將初賽作品檔案名稱更改為隊伍編號…" at bounding box center [429, 135] width 307 height 29
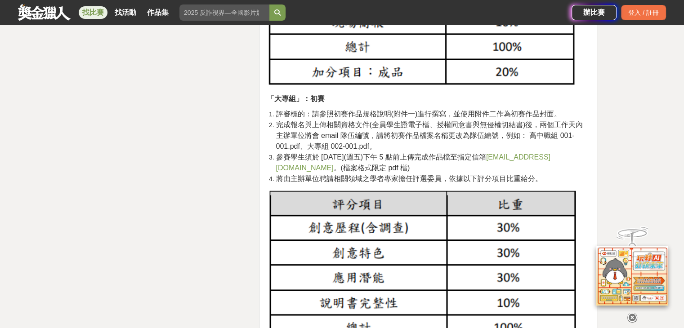
click at [365, 128] on span "完成報名與上傳相關資格文件(全員學生證電子檔、授權同意書與無侵權切結書)後，兩個工作天內主辦單位將會 email 隊伍編號，請將初賽作品檔案名稱更改為隊伍編號…" at bounding box center [429, 135] width 307 height 29
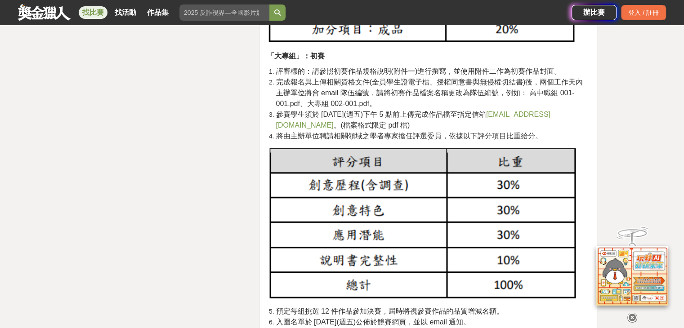
scroll to position [2113, 0]
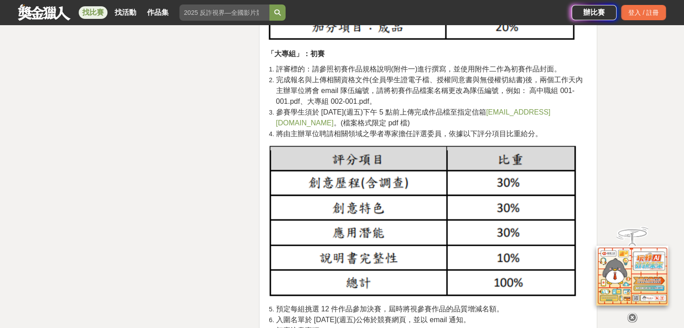
drag, startPoint x: 277, startPoint y: 113, endPoint x: 525, endPoint y: 114, distance: 248.1
click at [525, 114] on li "參賽學生須於 114 年 10 月 03 日(週五)下午 5 點前上傳完成作品檔至指定信箱 sbme@tmu.edu.tw 。(檔案格式限定 pdf 檔)" at bounding box center [433, 118] width 314 height 22
click at [526, 114] on li "參賽學生須於 114 年 10 月 03 日(週五)下午 5 點前上傳完成作品檔至指定信箱 sbme@tmu.edu.tw 。(檔案格式限定 pdf 檔)" at bounding box center [433, 118] width 314 height 22
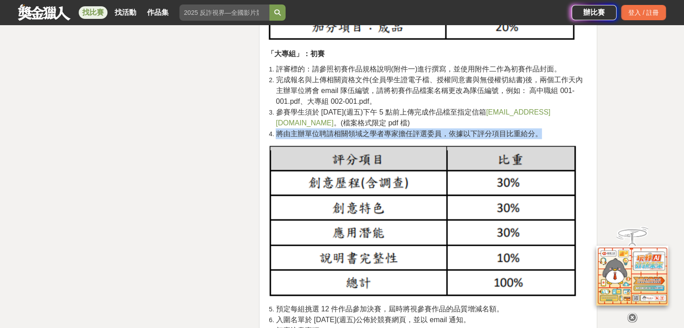
drag, startPoint x: 271, startPoint y: 134, endPoint x: 563, endPoint y: 128, distance: 292.2
click at [563, 129] on li "將由主辦單位聘請相關領域之學者專家擔任評選委員，依據以下評分項目比重給分。" at bounding box center [433, 134] width 314 height 11
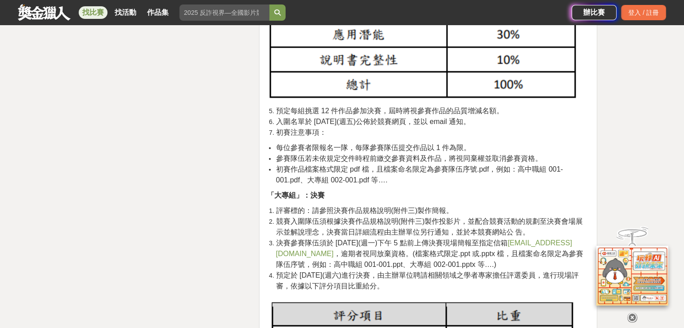
scroll to position [2337, 0]
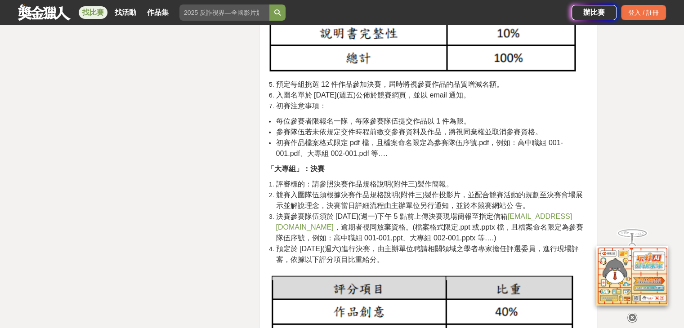
click at [304, 87] on span "預定每組挑選 12 件作品參加決賽，屆時將視參賽作品的品質增減名額。" at bounding box center [390, 84] width 228 height 8
click at [304, 86] on span "預定每組挑選 12 件作品參加決賽，屆時將視參賽作品的品質增減名額。" at bounding box center [390, 84] width 228 height 8
click at [282, 108] on span "初賽注意事項：" at bounding box center [301, 106] width 50 height 8
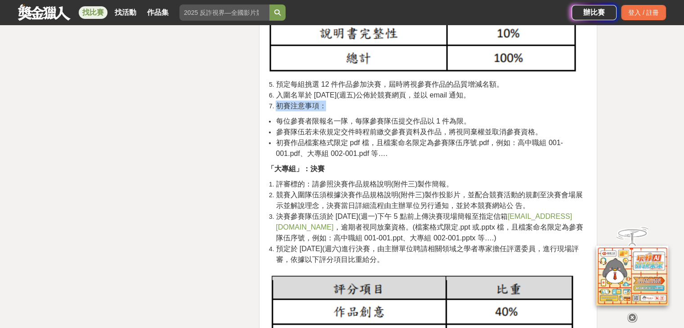
click at [282, 108] on span "初賽注意事項：" at bounding box center [301, 106] width 50 height 8
drag, startPoint x: 352, startPoint y: 119, endPoint x: 432, endPoint y: 117, distance: 80.0
click at [432, 117] on span "每位參賽者限報名一隊，每隊參賽隊伍提交作品以 1 件為限。" at bounding box center [373, 121] width 195 height 8
click at [413, 128] on span "參賽隊伍若未依規定交件時程前繳交參賽資料及作品，將視同棄權並取消參賽資格。" at bounding box center [409, 132] width 266 height 8
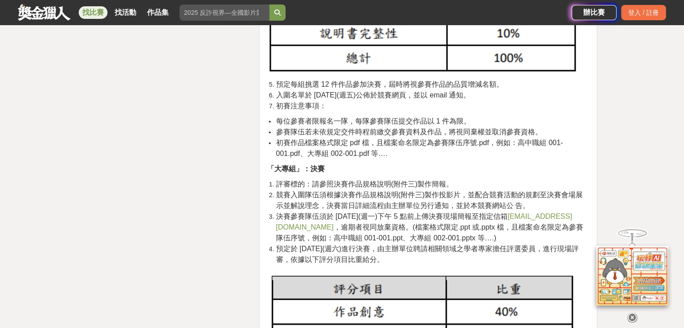
click at [394, 145] on span "初賽作品檔案格式限定 pdf 檔，且檔案命名限定為參賽隊伍序號.pdf，例如：高中職組 001-001.pdf、大專組 002-001.pdf 等…." at bounding box center [419, 148] width 287 height 18
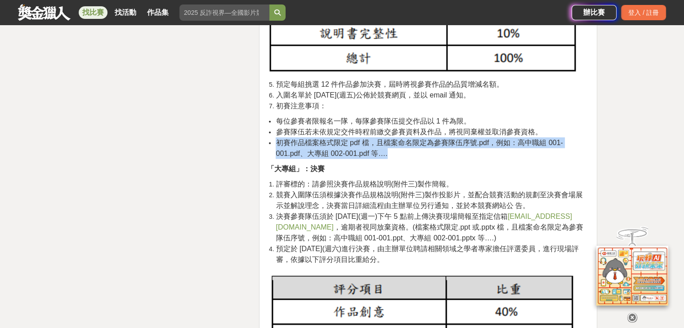
click at [395, 145] on span "初賽作品檔案格式限定 pdf 檔，且檔案命名限定為參賽隊伍序號.pdf，例如：高中職組 001-001.pdf、大專組 002-001.pdf 等…." at bounding box center [419, 148] width 287 height 18
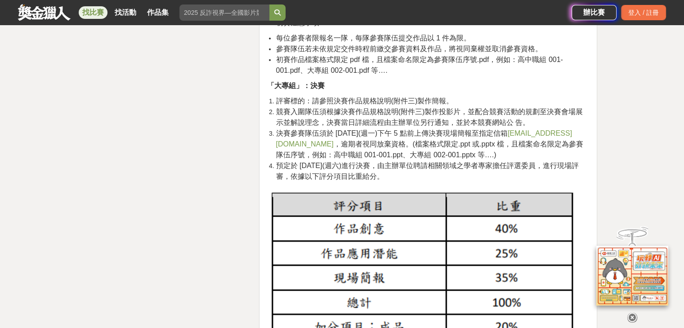
scroll to position [2427, 0]
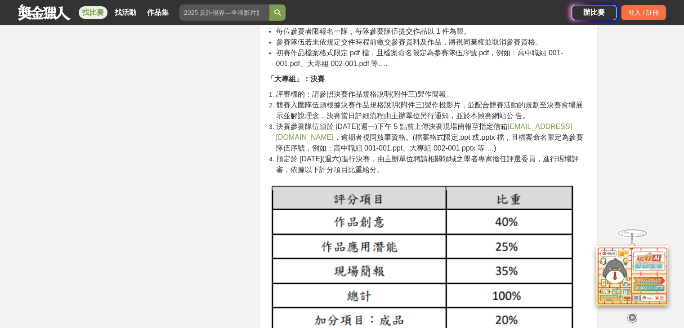
drag, startPoint x: 273, startPoint y: 96, endPoint x: 458, endPoint y: 96, distance: 184.3
click at [458, 96] on li "評審標的：請參照決賽作品規格說明(附件三)製作簡報。" at bounding box center [433, 94] width 314 height 11
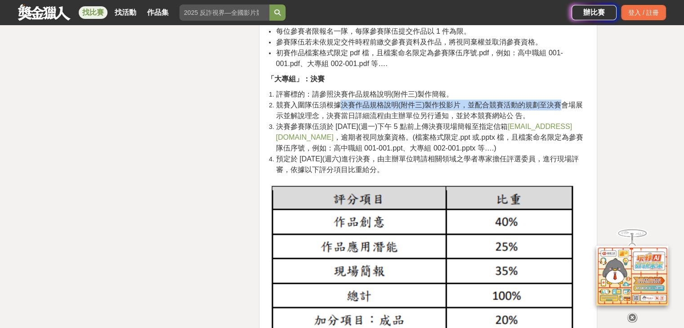
drag, startPoint x: 393, startPoint y: 99, endPoint x: 563, endPoint y: 106, distance: 170.1
click at [562, 106] on span "競賽入圍隊伍須根據決賽作品規格說明(附件三)製作投影片，並配合競賽活動的規劃至決賽會場展示並解說理念，決賽當日詳細流程由主辦單位另行通知，並於本競賽網站公 告。" at bounding box center [429, 110] width 307 height 18
click at [563, 106] on span "競賽入圍隊伍須根據決賽作品規格說明(附件三)製作投影片，並配合競賽活動的規劃至決賽會場展示並解說理念，決賽當日詳細流程由主辦單位另行通知，並於本競賽網站公 告。" at bounding box center [429, 110] width 307 height 18
drag, startPoint x: 276, startPoint y: 116, endPoint x: 548, endPoint y: 116, distance: 271.5
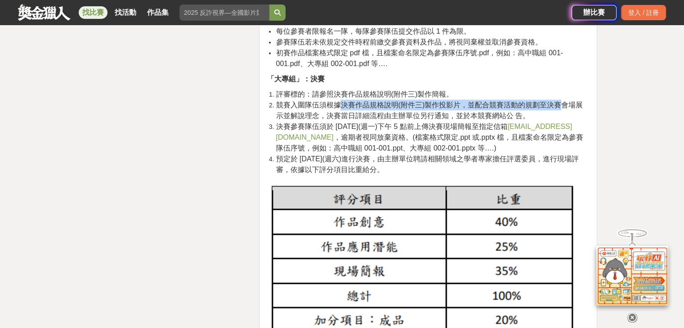
click at [548, 116] on li "競賽入圍隊伍須根據決賽作品規格說明(附件三)製作投影片，並配合競賽活動的規劃至決賽會場展示並解說理念，決賽當日詳細流程由主辦單位另行通知，並於本競賽網站公 告。" at bounding box center [433, 111] width 314 height 22
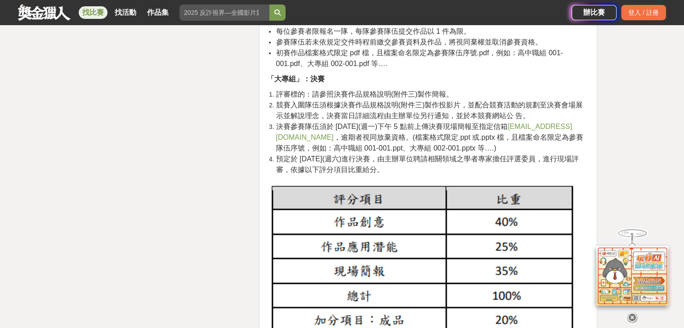
click at [474, 129] on span "決賽參賽隊伍須於 114 年 10 月 27 日(週一)下午 5 點前上傳決賽現場簡報至指定信箱 sbme@tmu.edu.tw ，逾期者視同放棄資格。(檔案…" at bounding box center [429, 137] width 307 height 29
click at [475, 129] on span "決賽參賽隊伍須於 114 年 10 月 27 日(週一)下午 5 點前上傳決賽現場簡報至指定信箱 sbme@tmu.edu.tw ，逾期者視同放棄資格。(檔案…" at bounding box center [429, 137] width 307 height 29
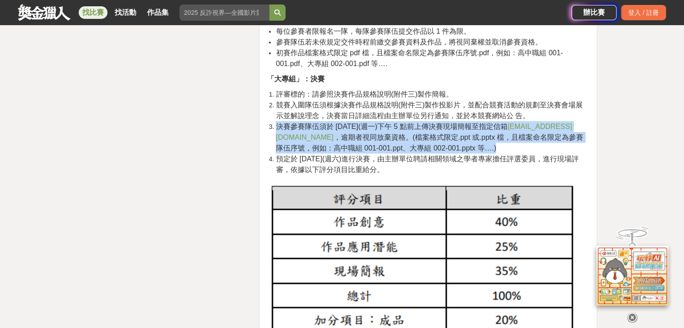
click at [475, 129] on span "決賽參賽隊伍須於 114 年 10 月 27 日(週一)下午 5 點前上傳決賽現場簡報至指定信箱 sbme@tmu.edu.tw ，逾期者視同放棄資格。(檔案…" at bounding box center [429, 137] width 307 height 29
click at [468, 146] on span "決賽參賽隊伍須於 114 年 10 月 27 日(週一)下午 5 點前上傳決賽現場簡報至指定信箱 sbme@tmu.edu.tw ，逾期者視同放棄資格。(檔案…" at bounding box center [429, 137] width 307 height 29
drag, startPoint x: 266, startPoint y: 153, endPoint x: 449, endPoint y: 174, distance: 185.0
click at [449, 174] on li "預定於 [DATE](週六)進行決賽，由主辦單位聘請相關領域之學者專家擔任評選委員，進行現場評審，依據以下評分項目比重給分。" at bounding box center [433, 165] width 314 height 22
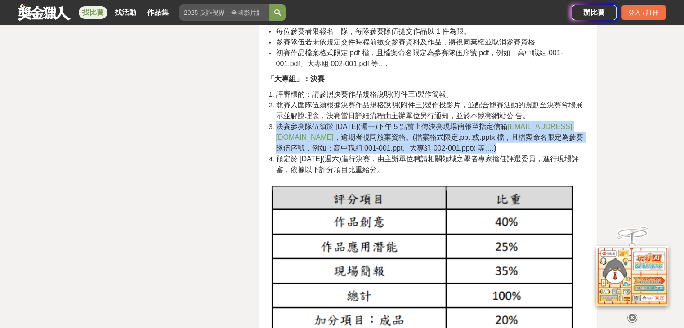
click at [433, 162] on span "預定於 [DATE](週六)進行決賽，由主辦單位聘請相關領域之學者專家擔任評選委員，進行現場評審，依據以下評分項目比重給分。" at bounding box center [427, 164] width 303 height 18
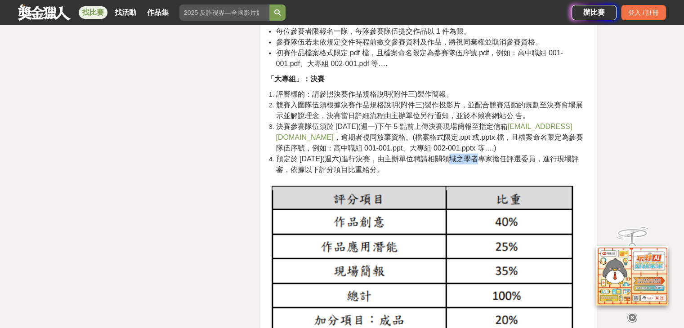
click at [433, 162] on span "預定於 [DATE](週六)進行決賽，由主辦單位聘請相關領域之學者專家擔任評選委員，進行現場評審，依據以下評分項目比重給分。" at bounding box center [427, 164] width 303 height 18
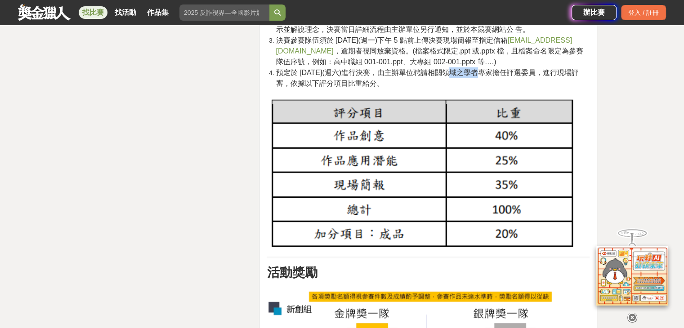
scroll to position [2517, 0]
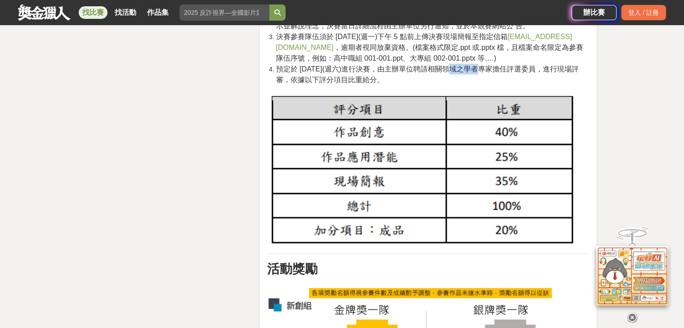
click at [329, 157] on img at bounding box center [423, 168] width 313 height 155
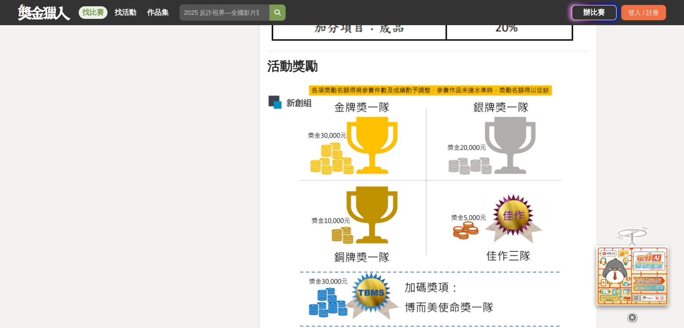
scroll to position [2742, 0]
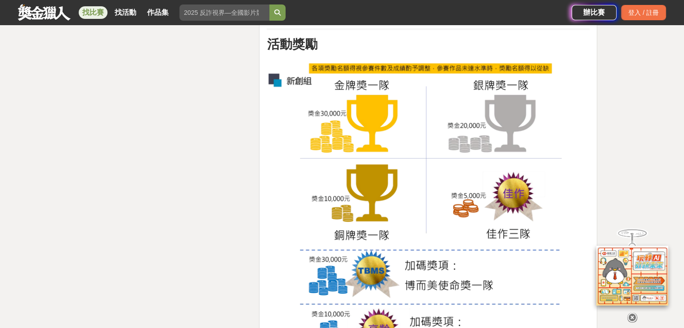
click at [358, 144] on img at bounding box center [423, 216] width 313 height 317
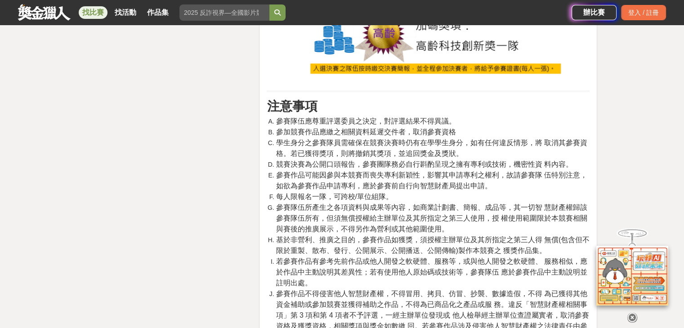
scroll to position [3371, 0]
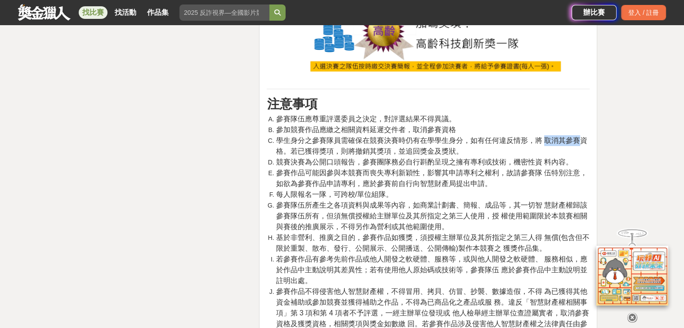
drag, startPoint x: 547, startPoint y: 144, endPoint x: 578, endPoint y: 141, distance: 31.2
click at [578, 141] on span "學生身分之參賽隊員需確保在競賽決賽時仍有在學學生身分，如有任何違反情形，將 取消其參賽資格。若已獲得獎項，則將撤銷其獎項，並追回獎金及獎狀。" at bounding box center [431, 146] width 311 height 18
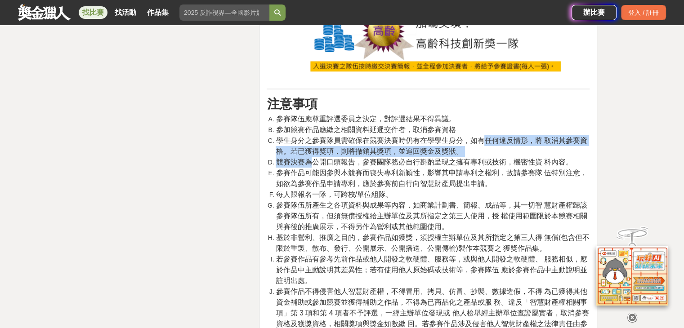
drag, startPoint x: 322, startPoint y: 157, endPoint x: 484, endPoint y: 143, distance: 162.5
click at [484, 143] on ol "參賽隊伍應尊重評選委員之決定，對評選結果不得異議。 參加競賽作品應繳之相關資料延遲交件者，取消參賽資格 學生身分之參賽隊員需確保在競賽決賽時仍有在學學生身分，…" at bounding box center [428, 308] width 323 height 388
click at [484, 143] on span "學生身分之參賽隊員需確保在競賽決賽時仍有在學學生身分，如有任何違反情形，將 取消其參賽資格。若已獲得獎項，則將撤銷其獎項，並追回獎金及獎狀。" at bounding box center [431, 146] width 311 height 18
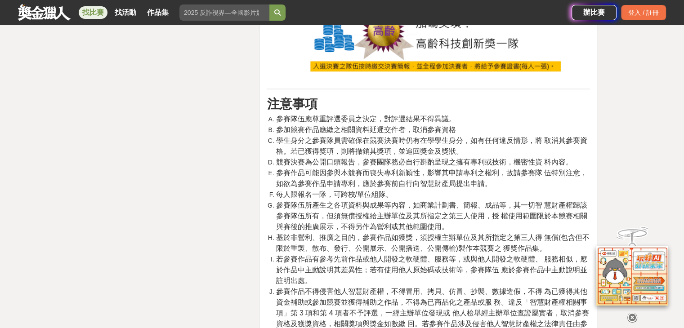
click at [295, 162] on span "競賽決賽為公開口頭報告，參賽團隊務必自行斟酌呈現之擁有專利或技術，機密性資 料內容。" at bounding box center [424, 162] width 297 height 8
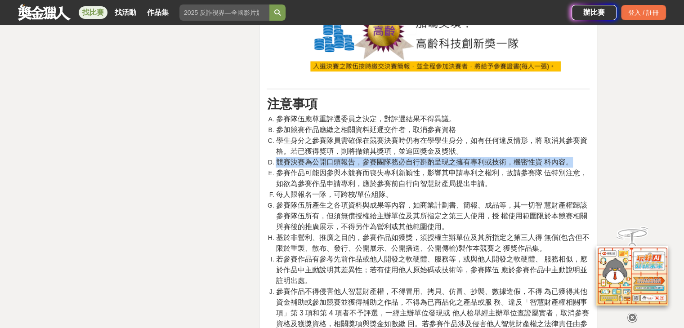
click at [295, 162] on span "競賽決賽為公開口頭報告，參賽團隊務必自行斟酌呈現之擁有專利或技術，機密性資 料內容。" at bounding box center [424, 162] width 297 height 8
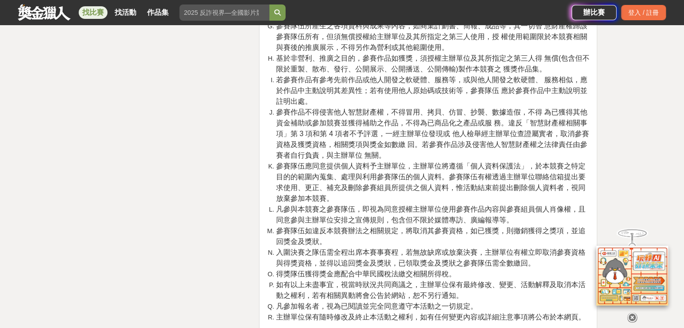
scroll to position [3551, 0]
drag, startPoint x: 398, startPoint y: 122, endPoint x: 506, endPoint y: 120, distance: 108.3
click at [506, 120] on span "參賽作品不得侵害他人智慧財產權，不得冒用、拷貝、仿冒、抄襲、數據造假，不得 為已獲得其他資金補助或參加競賽並獲得補助之作品，不得為已商品化之產品或服 務。違反…" at bounding box center [432, 133] width 313 height 51
click at [529, 128] on span "參賽作品不得侵害他人智慧財產權，不得冒用、拷貝、仿冒、抄襲、數據造假，不得 為已獲得其他資金補助或參加競賽並獲得補助之作品，不得為已商品化之產品或服 務。違反…" at bounding box center [432, 133] width 313 height 51
drag, startPoint x: 392, startPoint y: 134, endPoint x: 463, endPoint y: 135, distance: 70.6
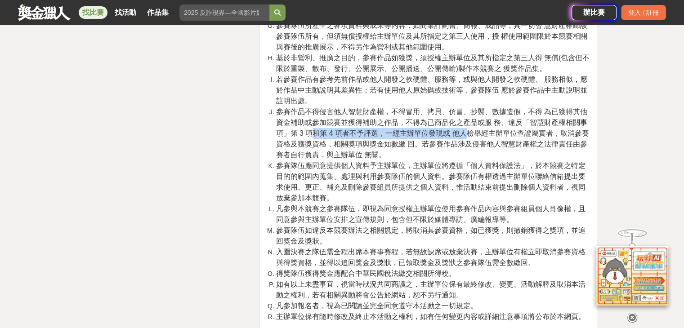
click at [463, 135] on span "參賽作品不得侵害他人智慧財產權，不得冒用、拷貝、仿冒、抄襲、數據造假，不得 為已獲得其他資金補助或參加競賽並獲得補助之作品，不得為已商品化之產品或服 務。違反…" at bounding box center [432, 133] width 313 height 51
click at [461, 149] on span "參賽作品不得侵害他人智慧財產權，不得冒用、拷貝、仿冒、抄襲、數據造假，不得 為已獲得其他資金補助或參加競賽並獲得補助之作品，不得為已商品化之產品或服 務。違反…" at bounding box center [432, 133] width 313 height 51
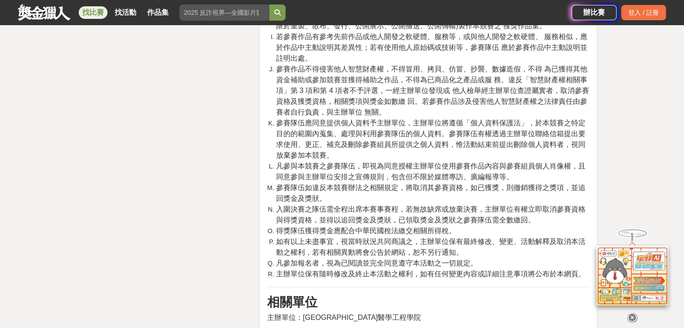
scroll to position [3596, 0]
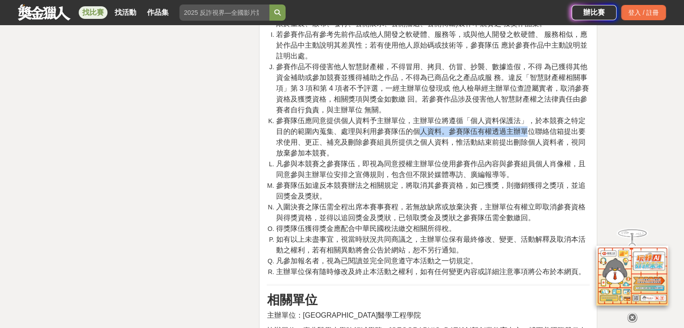
drag, startPoint x: 511, startPoint y: 133, endPoint x: 522, endPoint y: 130, distance: 12.1
click at [522, 130] on span "參賽隊伍應同意提供個人資料予主辦單位，主辦單位將遵循「個人資料保護法」，於本競賽之特定目的的範圍內蒐集、處理與利用參賽隊伍的個人資料。參賽隊伍有權透過主辦單位…" at bounding box center [430, 137] width 309 height 40
click at [523, 130] on span "參賽隊伍應同意提供個人資料予主辦單位，主辦單位將遵循「個人資料保護法」，於本競賽之特定目的的範圍內蒐集、處理與利用參賽隊伍的個人資料。參賽隊伍有權透過主辦單位…" at bounding box center [430, 137] width 309 height 40
click at [478, 144] on span "參賽隊伍應同意提供個人資料予主辦單位，主辦單位將遵循「個人資料保護法」，於本競賽之特定目的的範圍內蒐集、處理與利用參賽隊伍的個人資料。參賽隊伍有權透過主辦單位…" at bounding box center [430, 137] width 309 height 40
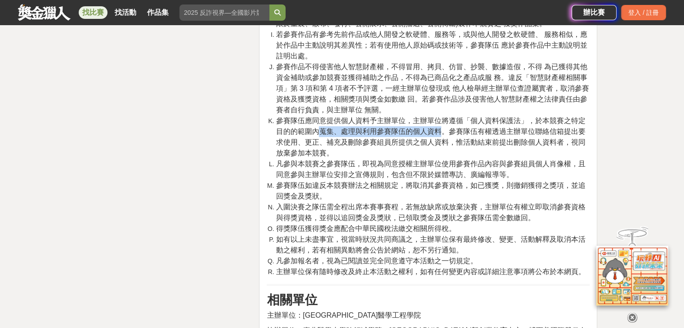
drag, startPoint x: 376, startPoint y: 128, endPoint x: 436, endPoint y: 131, distance: 60.3
click at [436, 131] on span "參賽隊伍應同意提供個人資料予主辦單位，主辦單位將遵循「個人資料保護法」，於本競賽之特定目的的範圍內蒐集、處理與利用參賽隊伍的個人資料。參賽隊伍有權透過主辦單位…" at bounding box center [430, 137] width 309 height 40
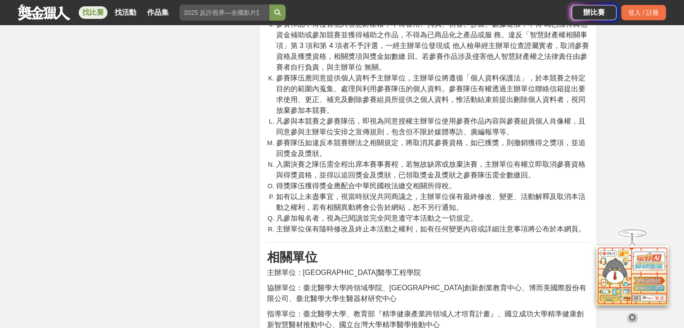
scroll to position [3641, 0]
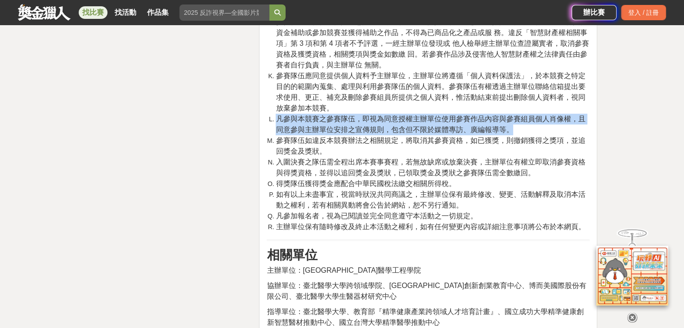
drag, startPoint x: 277, startPoint y: 121, endPoint x: 548, endPoint y: 130, distance: 271.7
click at [548, 130] on li "凡參與本競賽之參賽隊伍，即視為同意授權主辦單位使用參賽作品內容與參賽組員個人肖像權，且同意參與主辦單位安排之宣傳規則，包含但不限於媒體專訪、廣編報導等。" at bounding box center [433, 125] width 314 height 22
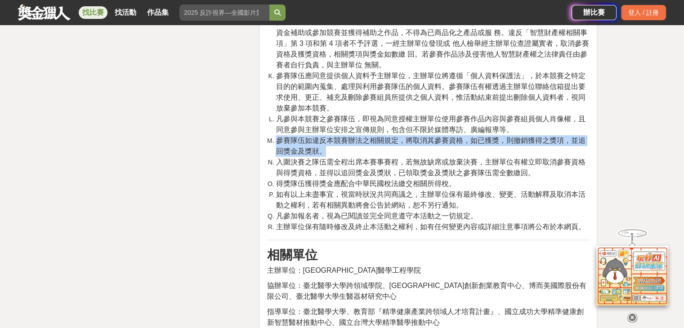
drag, startPoint x: 276, startPoint y: 145, endPoint x: 359, endPoint y: 156, distance: 84.0
click at [359, 156] on li "參賽隊伍如違反本競賽辦法之相關規定，將取消其參賽資格，如已獲獎，則撤銷獲得之獎項，並追回獎金及獎狀。" at bounding box center [433, 146] width 314 height 22
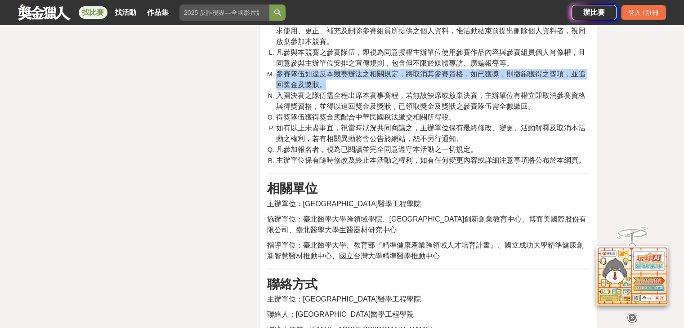
scroll to position [3776, 0]
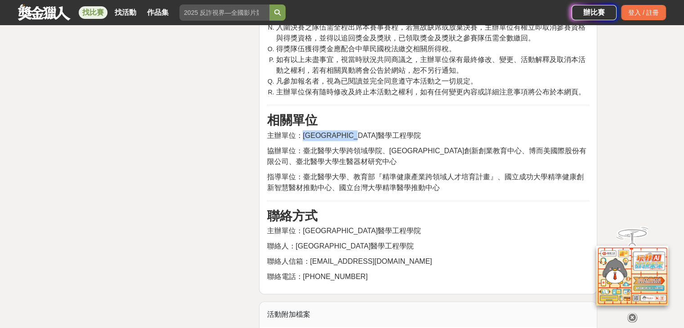
drag, startPoint x: 305, startPoint y: 135, endPoint x: 432, endPoint y: 139, distance: 127.7
click at [432, 139] on p "主辦單位：[GEOGRAPHIC_DATA]醫學工程學院" at bounding box center [428, 135] width 323 height 11
drag, startPoint x: 327, startPoint y: 153, endPoint x: 374, endPoint y: 152, distance: 47.2
click at [374, 152] on span "協辦單位：臺北醫學大學跨領域學院、臺北醫學大學創新創業教育中心、博而美國際股份有限公司、臺北醫學大學生醫器材研究中心" at bounding box center [427, 156] width 320 height 18
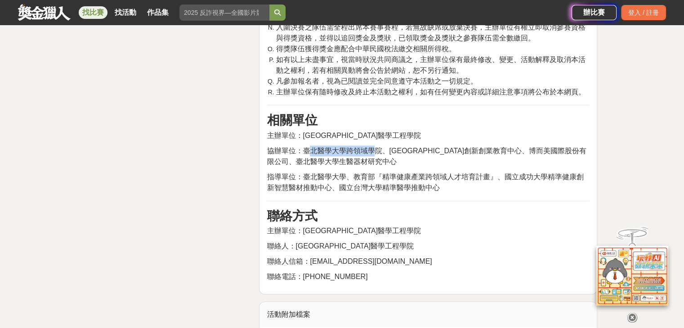
click at [375, 153] on span "協辦單位：臺北醫學大學跨領域學院、臺北醫學大學創新創業教育中心、博而美國際股份有限公司、臺北醫學大學生醫器材研究中心" at bounding box center [427, 156] width 320 height 18
drag, startPoint x: 411, startPoint y: 155, endPoint x: 534, endPoint y: 156, distance: 122.7
click at [534, 156] on p "協辦單位：臺北醫學大學跨領域學院、臺北醫學大學創新創業教育中心、博而美國際股份有限公司、臺北醫學大學生醫器材研究中心" at bounding box center [428, 157] width 323 height 22
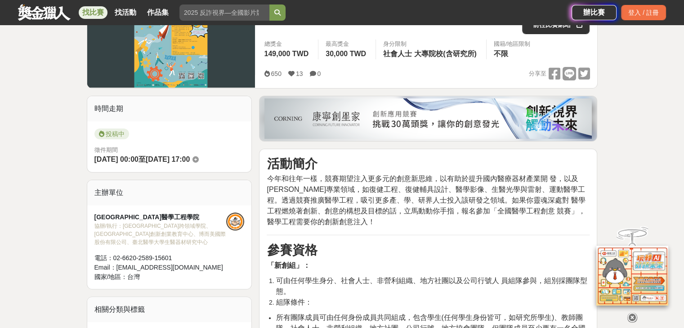
scroll to position [151, 0]
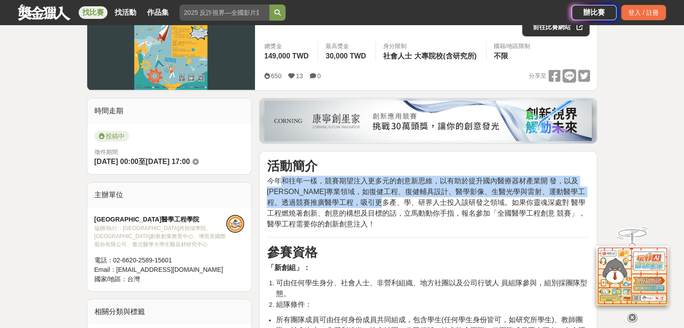
drag, startPoint x: 278, startPoint y: 185, endPoint x: 408, endPoint y: 198, distance: 131.0
click at [408, 198] on span "今年和往年一樣，競賽期望注入更多元的創意新思維，以有助於提升國內醫療器材產業開 發，以及[PERSON_NAME]專業領域，如復健工程、復健輔具設計、醫學影像…" at bounding box center [426, 202] width 318 height 51
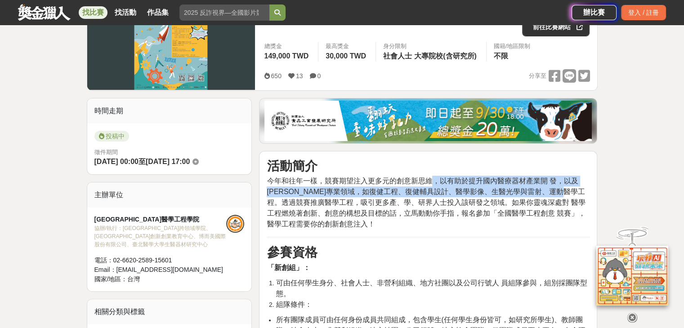
drag, startPoint x: 435, startPoint y: 177, endPoint x: 588, endPoint y: 186, distance: 153.5
click at [588, 186] on p "今年和往年一樣，競賽期望注入更多元的創意新思維，以有助於提升國內醫療器材產業開 發，以及[PERSON_NAME]專業領域，如復健工程、復健輔具設計、醫學影像…" at bounding box center [428, 203] width 323 height 54
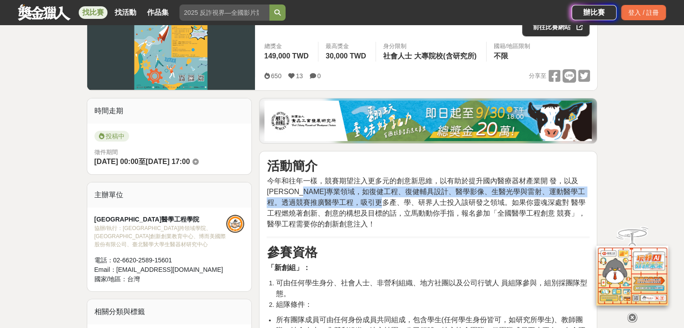
drag, startPoint x: 319, startPoint y: 196, endPoint x: 408, endPoint y: 203, distance: 89.3
click at [408, 203] on span "今年和往年一樣，競賽期望注入更多元的創意新思維，以有助於提升國內醫療器材產業開 發，以及[PERSON_NAME]專業領域，如復健工程、復健輔具設計、醫學影像…" at bounding box center [426, 202] width 318 height 51
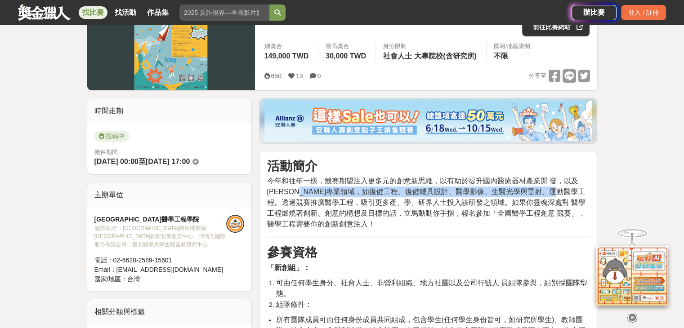
drag, startPoint x: 310, startPoint y: 192, endPoint x: 578, endPoint y: 191, distance: 267.9
click at [578, 191] on span "今年和往年一樣，競賽期望注入更多元的創意新思維，以有助於提升國內醫療器材產業開 發，以及[PERSON_NAME]專業領域，如復健工程、復健輔具設計、醫學影像…" at bounding box center [426, 202] width 318 height 51
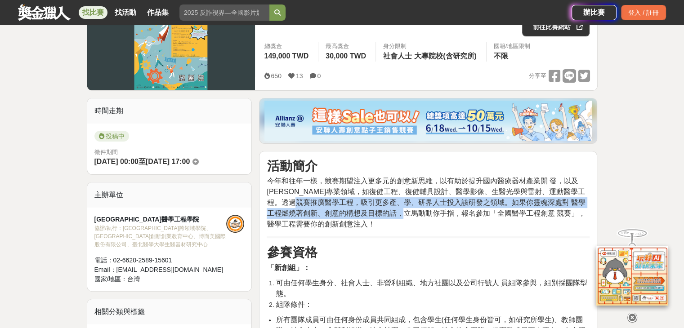
drag, startPoint x: 360, startPoint y: 207, endPoint x: 440, endPoint y: 208, distance: 80.0
click at [440, 208] on span "今年和往年一樣，競賽期望注入更多元的創意新思維，以有助於提升國內醫療器材產業開 發，以及[PERSON_NAME]專業領域，如復健工程、復健輔具設計、醫學影像…" at bounding box center [426, 202] width 318 height 51
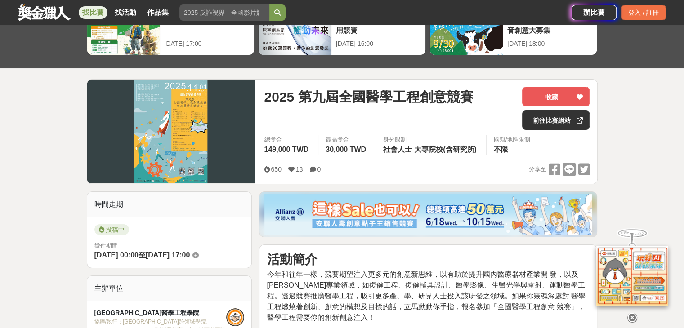
scroll to position [62, 0]
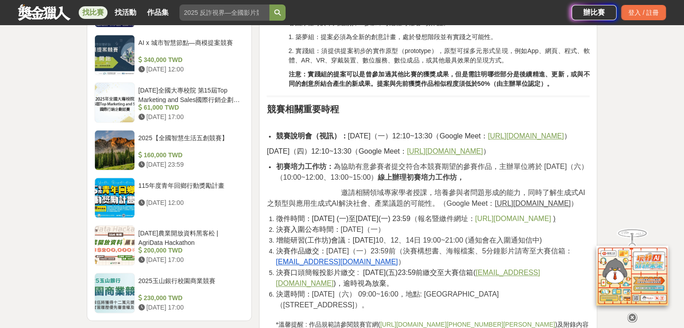
scroll to position [989, 0]
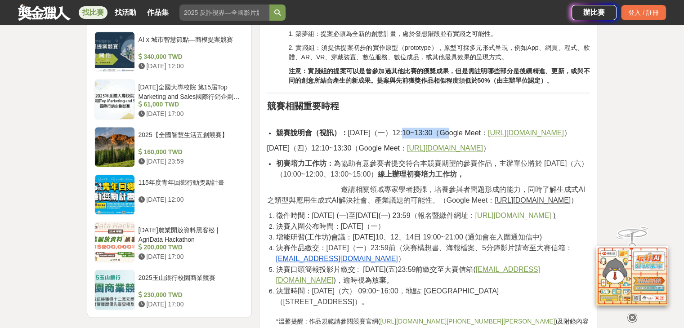
drag, startPoint x: 411, startPoint y: 130, endPoint x: 451, endPoint y: 131, distance: 40.5
click at [451, 131] on span "競賽說明會（視訊）： 114年9月15日（一）12:10~13:30（Google Meet：" at bounding box center [382, 133] width 212 height 8
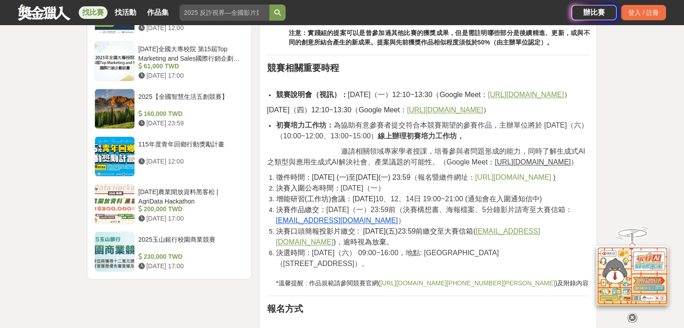
scroll to position [1034, 0]
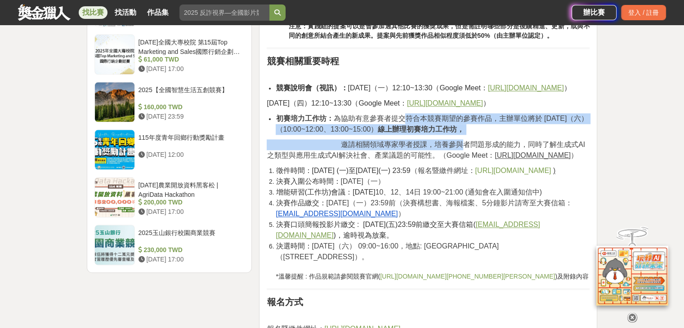
drag, startPoint x: 408, startPoint y: 146, endPoint x: 451, endPoint y: 160, distance: 45.8
click at [452, 159] on span "邀請相關領域專家學者授課，培養參與者問題形成的能力，同時了解生成式AI之類型與應用生成式AI解決社會、產業議題的可能性。（Google Meet：" at bounding box center [426, 150] width 318 height 18
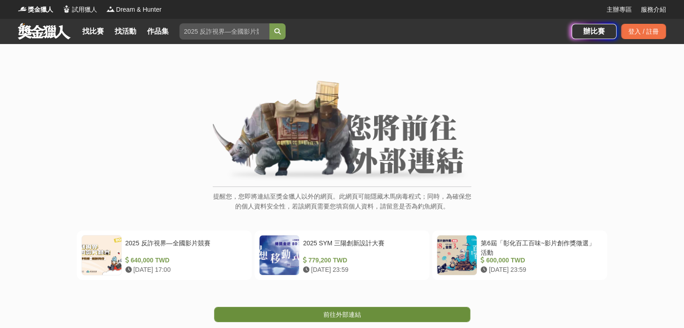
click at [340, 311] on span "前往外部連結" at bounding box center [342, 314] width 38 height 7
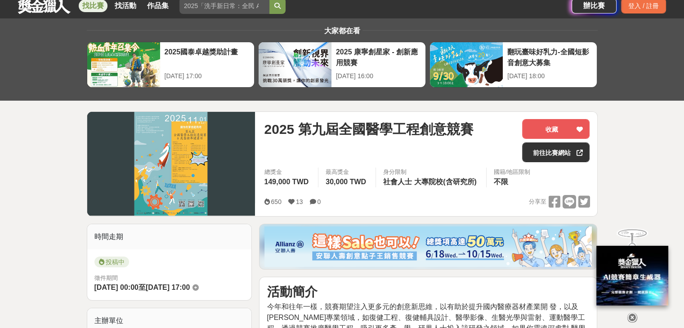
scroll to position [180, 0]
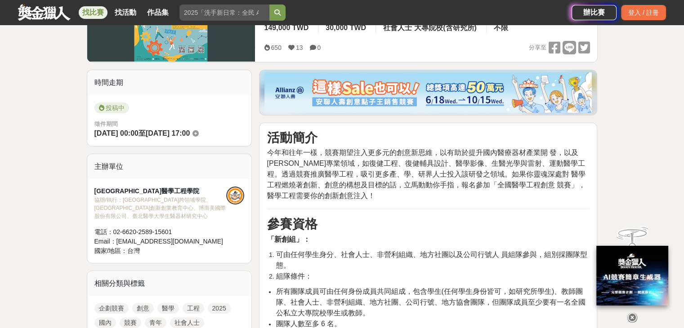
drag, startPoint x: 331, startPoint y: 204, endPoint x: 322, endPoint y: 203, distance: 8.6
drag, startPoint x: 451, startPoint y: 160, endPoint x: 565, endPoint y: 163, distance: 114.2
click at [565, 163] on span "今年和往年一樣，競賽期望注入更多元的創意新思維，以有助於提升國內醫療器材產業開 發，以及[PERSON_NAME]專業領域，如復健工程、復健輔具設計、醫學影像…" at bounding box center [426, 174] width 318 height 51
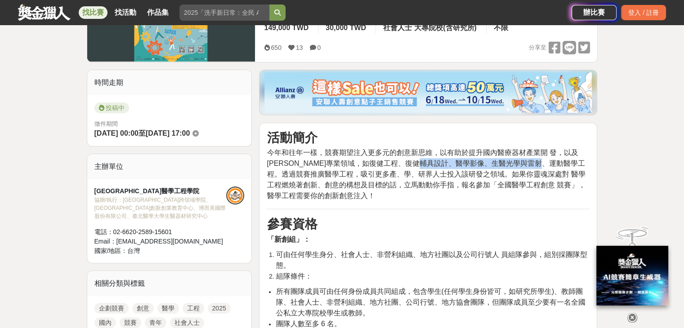
click at [565, 163] on span "今年和往年一樣，競賽期望注入更多元的創意新思維，以有助於提升國內醫療器材產業開 發，以及[PERSON_NAME]專業領域，如復健工程、復健輔具設計、醫學影像…" at bounding box center [426, 174] width 318 height 51
click at [365, 160] on span "今年和往年一樣，競賽期望注入更多元的創意新思維，以有助於提升國內醫療器材產業開 發，以及[PERSON_NAME]專業領域，如復健工程、復健輔具設計、醫學影像…" at bounding box center [426, 174] width 318 height 51
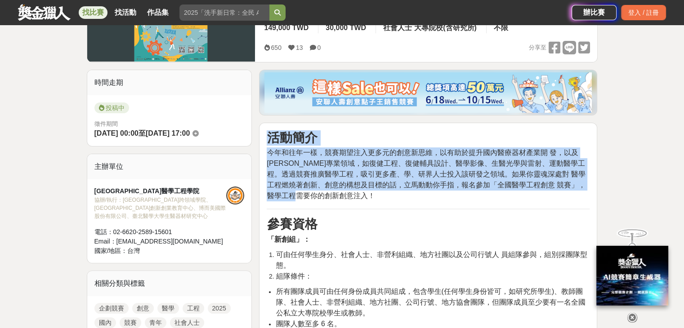
drag, startPoint x: 333, startPoint y: 198, endPoint x: 259, endPoint y: 144, distance: 91.2
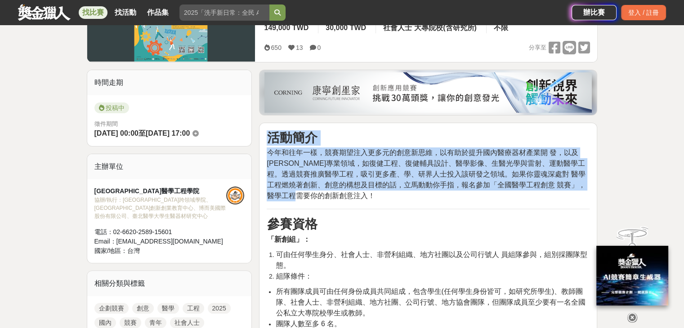
copy div "活動簡介 今年和往年一樣，競賽期望注入更多元的創意新思維，以有助於提升國內醫療器材產業開 發，以及[PERSON_NAME]專業領域，如復健工程、復健輔具設計…"
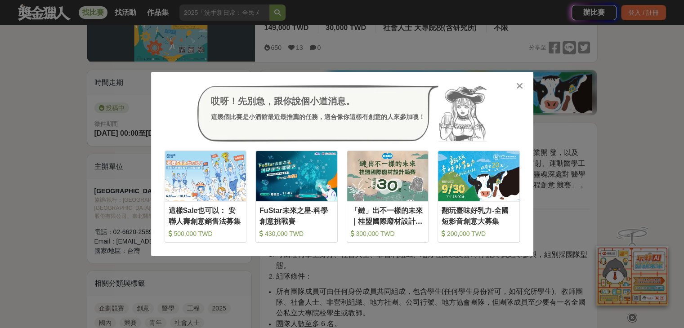
click at [522, 85] on icon at bounding box center [519, 85] width 7 height 9
